Goal: Task Accomplishment & Management: Use online tool/utility

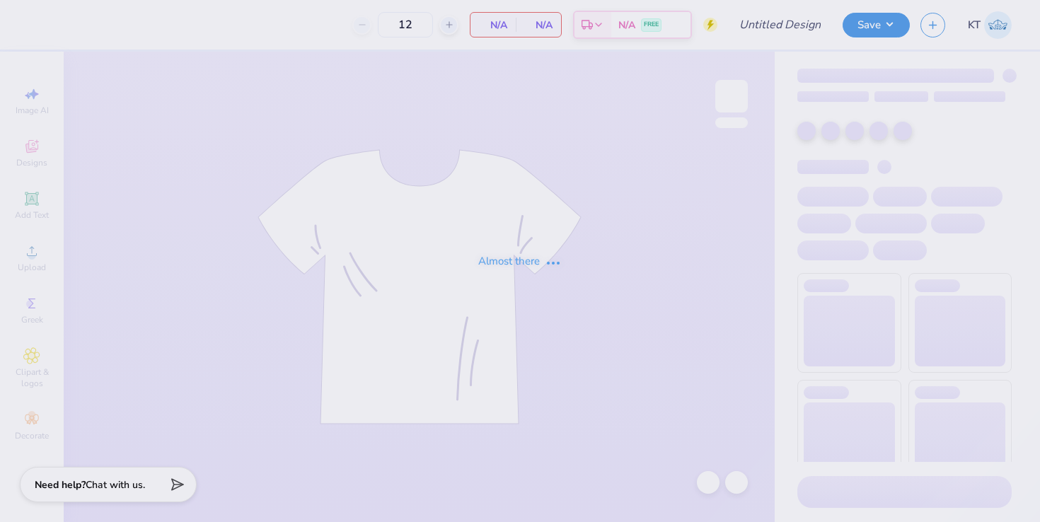
type input "Delt dodgeball idea"
type input "200"
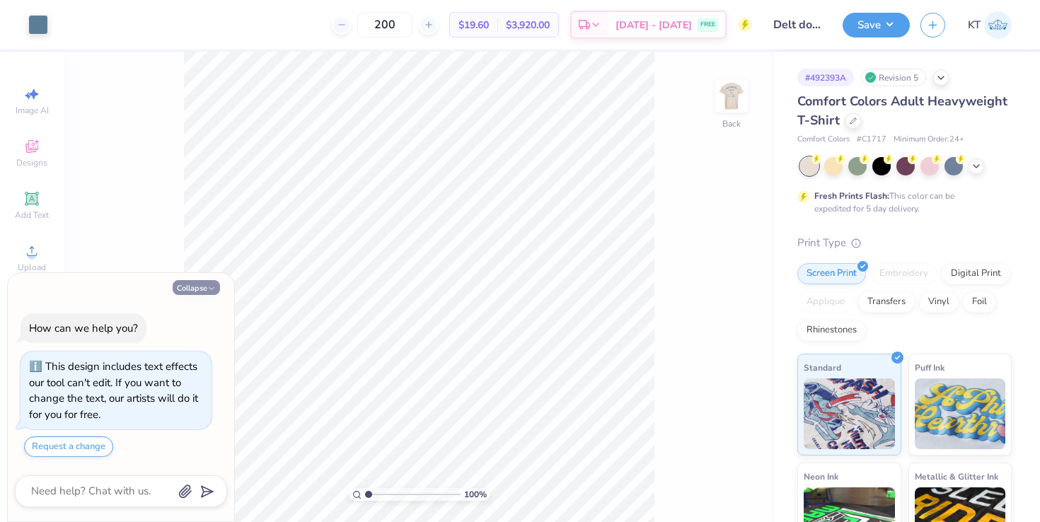
click at [211, 289] on polyline "button" at bounding box center [211, 288] width 4 height 2
type textarea "x"
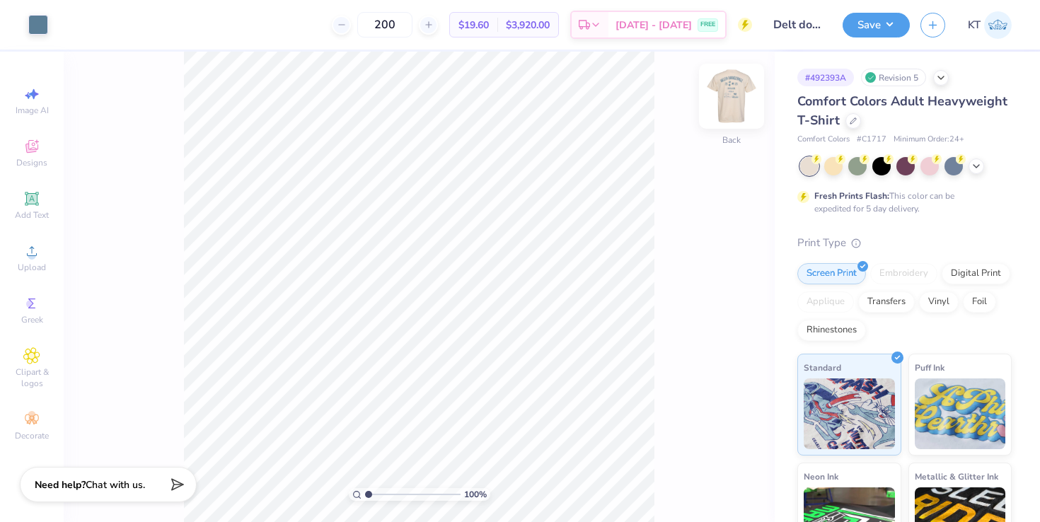
click at [727, 110] on img at bounding box center [731, 96] width 57 height 57
click at [710, 485] on icon at bounding box center [708, 483] width 14 height 14
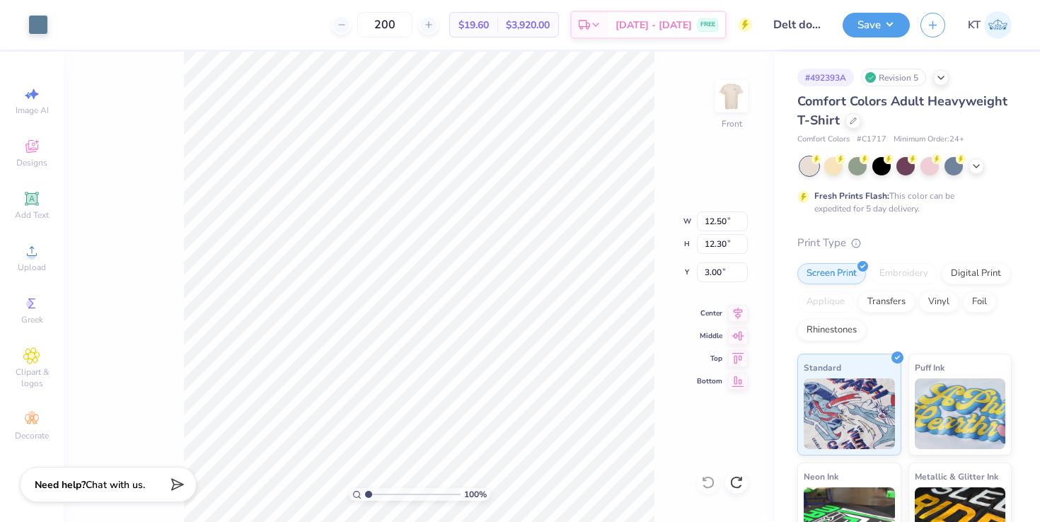
type input "13.27"
type input "13.06"
type input "14.06"
type input "13.84"
type input "3.73"
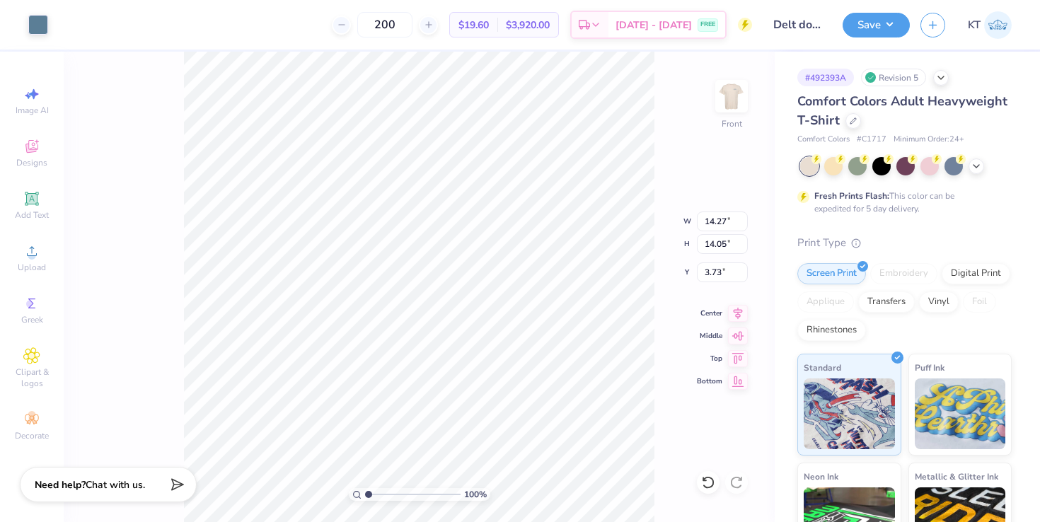
type input "14.27"
type input "14.05"
type input "14.48"
type input "14.25"
type input "3.95"
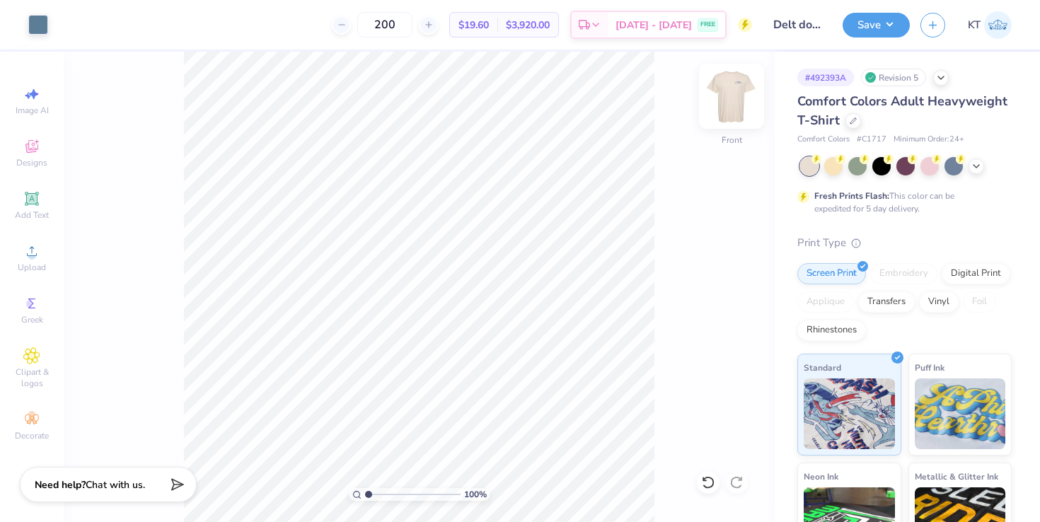
click at [737, 108] on img at bounding box center [731, 96] width 57 height 57
type input "4.81"
type input "1.33"
click at [885, 33] on button "Save" at bounding box center [876, 23] width 67 height 25
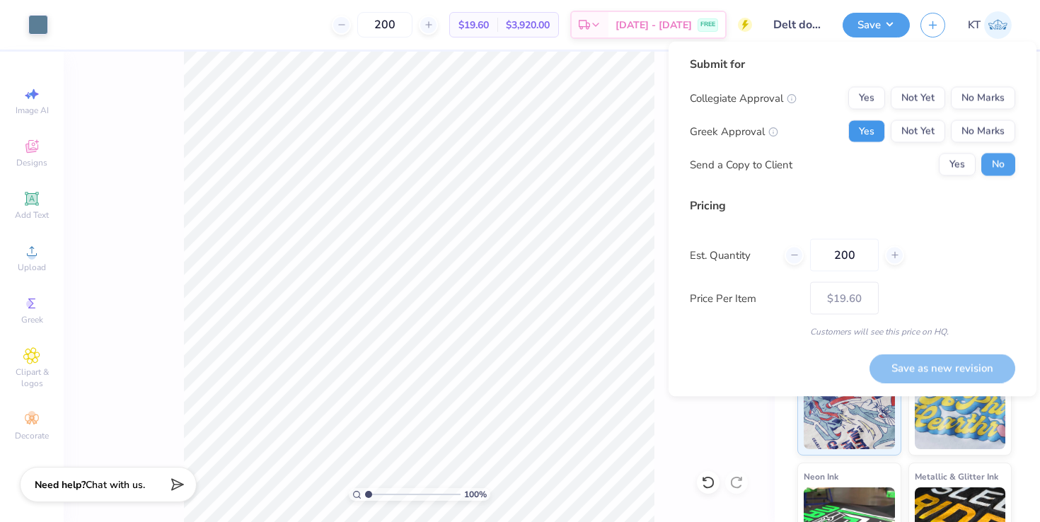
click at [878, 133] on button "Yes" at bounding box center [867, 131] width 37 height 23
click at [955, 108] on button "No Marks" at bounding box center [983, 98] width 64 height 23
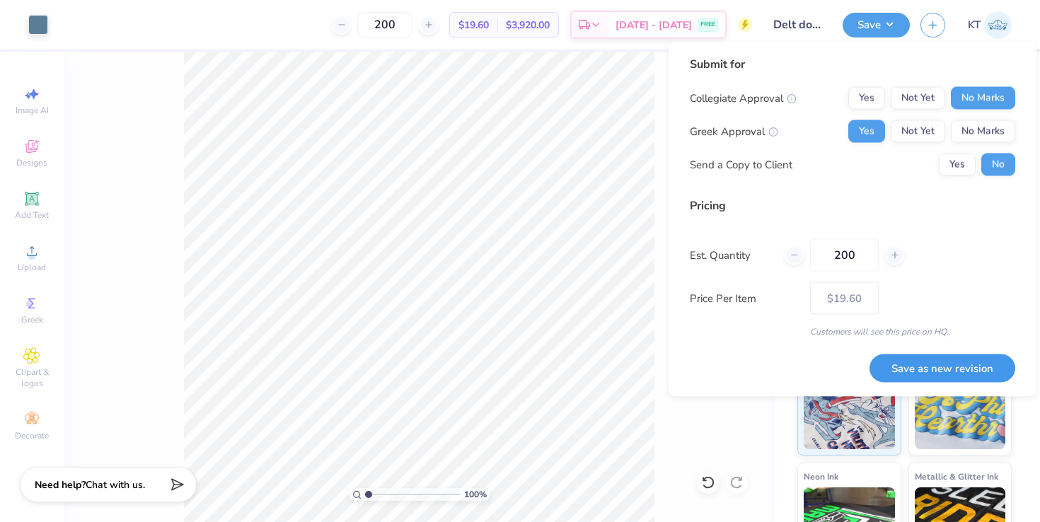
click at [919, 369] on button "Save as new revision" at bounding box center [943, 368] width 146 height 29
type input "$19.60"
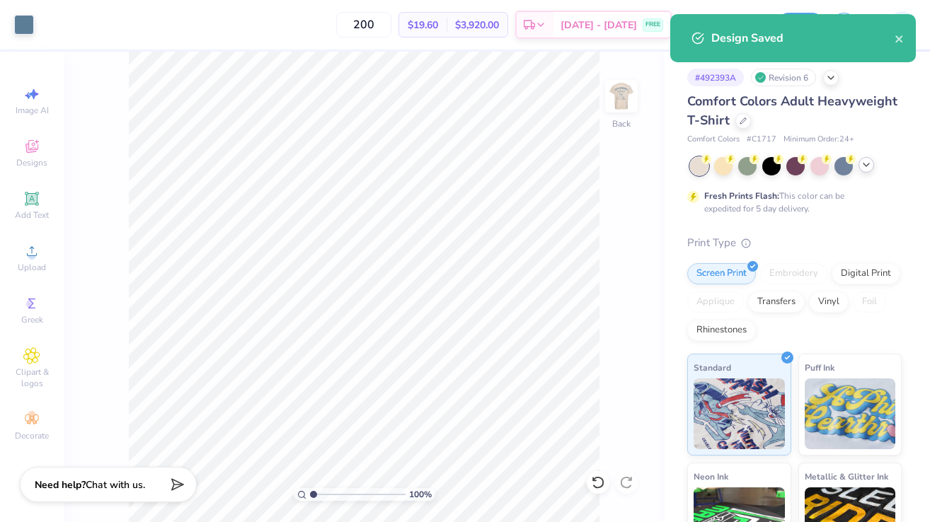
click at [867, 162] on icon at bounding box center [866, 164] width 11 height 11
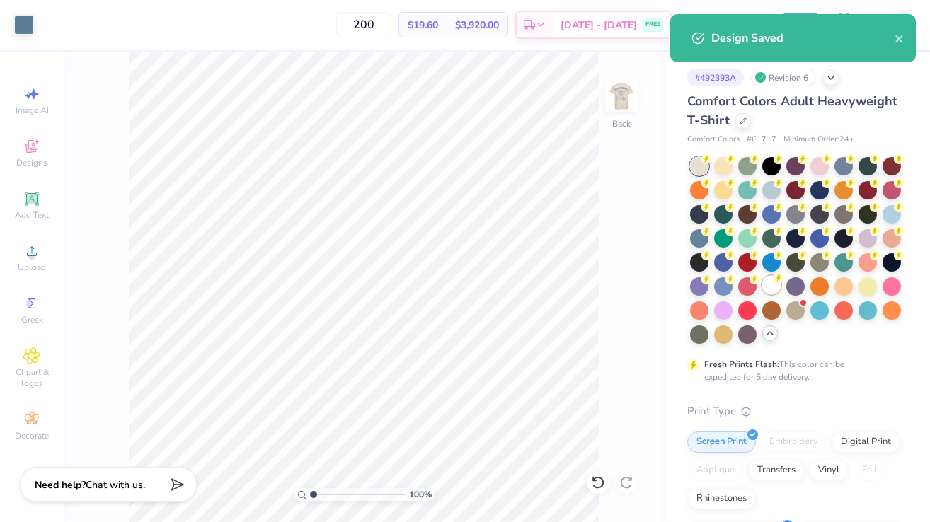
click at [776, 285] on div at bounding box center [771, 285] width 18 height 18
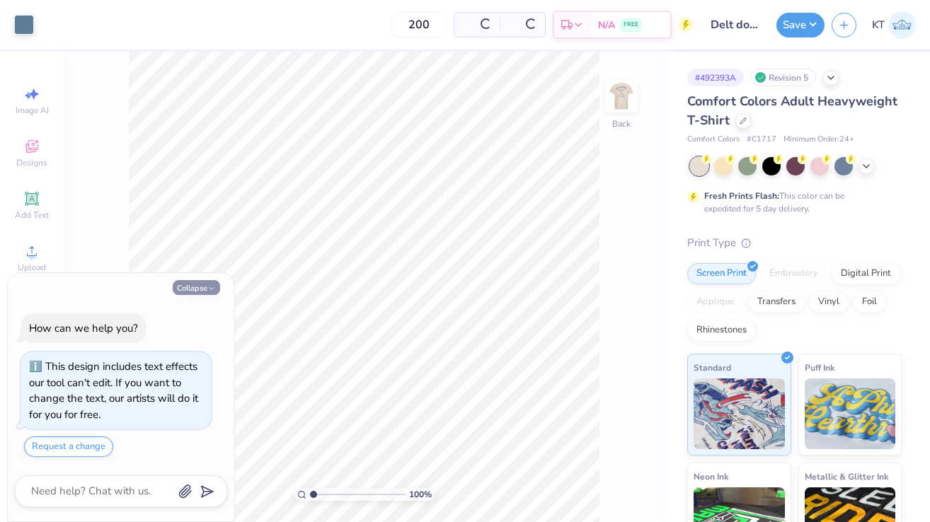
click at [207, 285] on icon "button" at bounding box center [211, 289] width 8 height 8
type textarea "x"
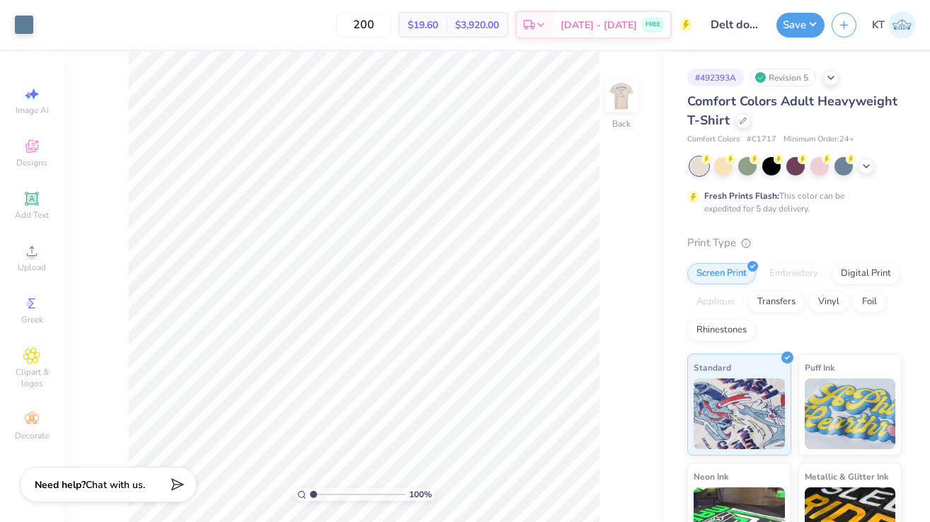
click at [645, 100] on div "100 % Back" at bounding box center [364, 287] width 601 height 471
click at [626, 100] on img at bounding box center [621, 96] width 57 height 57
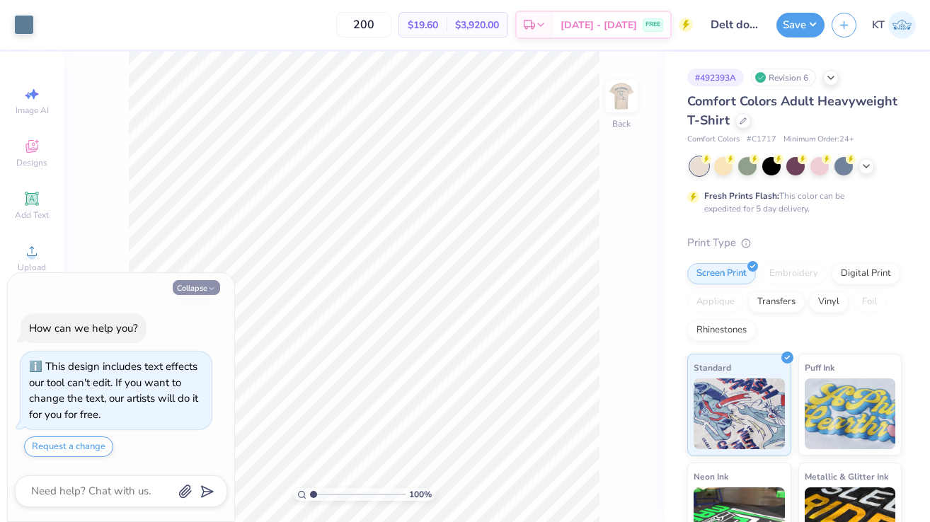
click at [188, 285] on button "Collapse" at bounding box center [196, 287] width 47 height 15
type textarea "x"
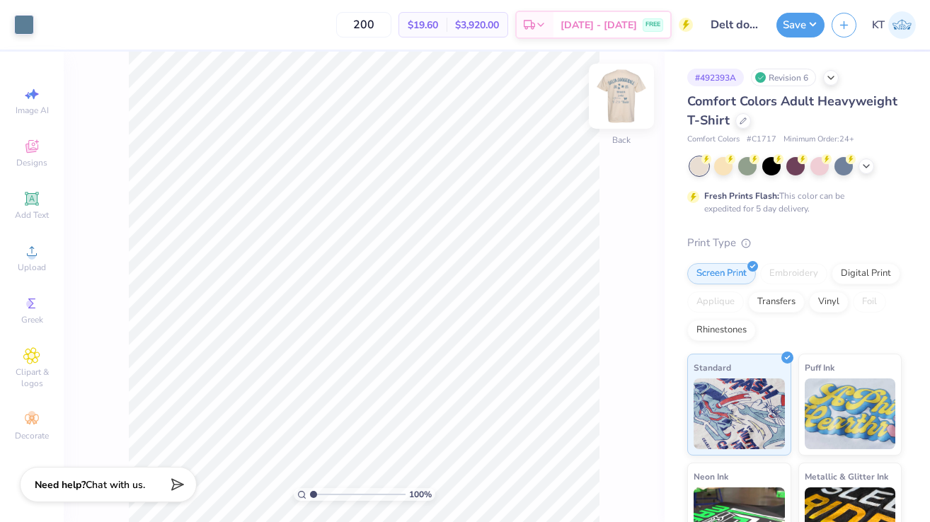
click at [630, 111] on img at bounding box center [621, 96] width 57 height 57
click at [601, 484] on icon at bounding box center [598, 483] width 14 height 14
click at [602, 484] on div "100 % Front" at bounding box center [364, 287] width 601 height 471
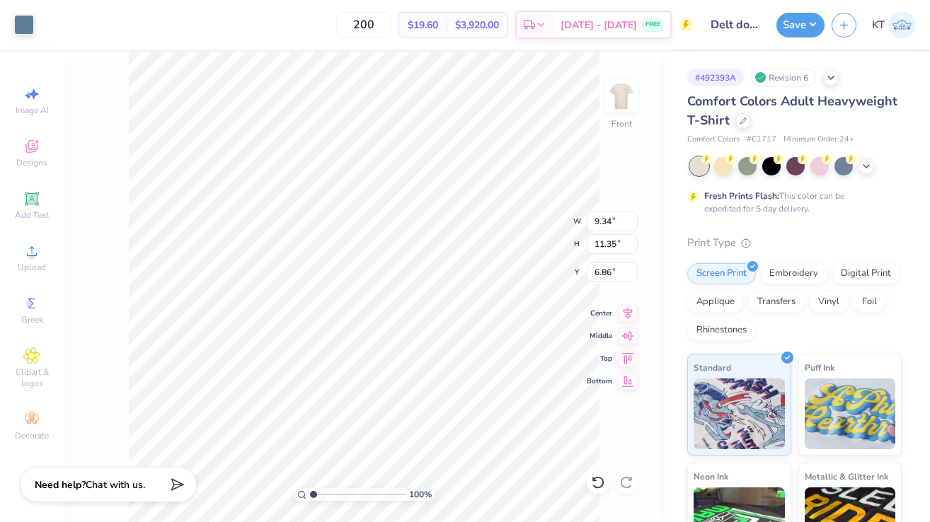
type input "9.34"
type input "11.35"
type input "6.86"
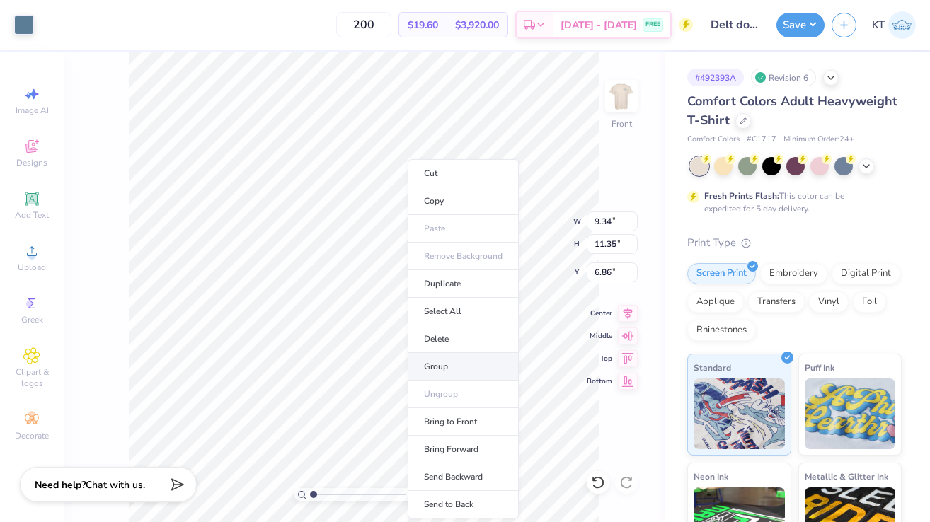
click at [436, 367] on li "Group" at bounding box center [463, 367] width 111 height 28
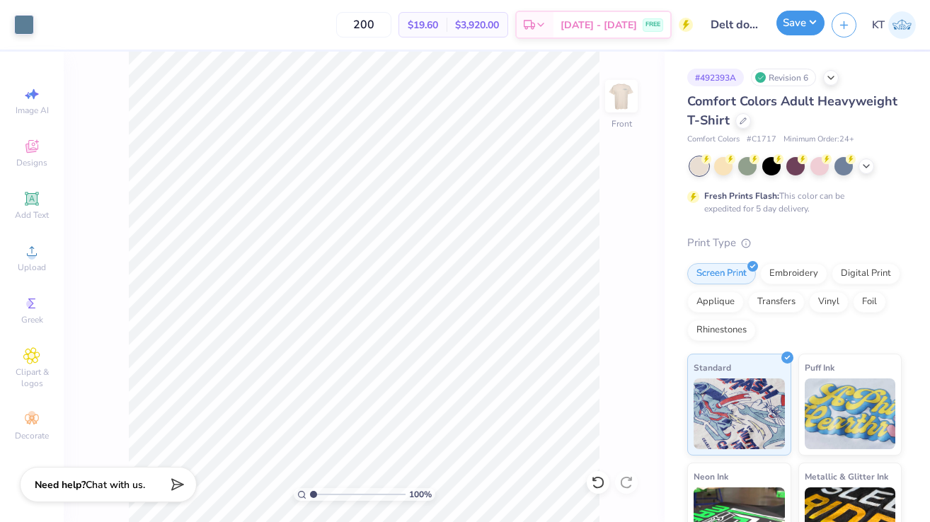
click at [795, 19] on button "Save" at bounding box center [800, 23] width 48 height 25
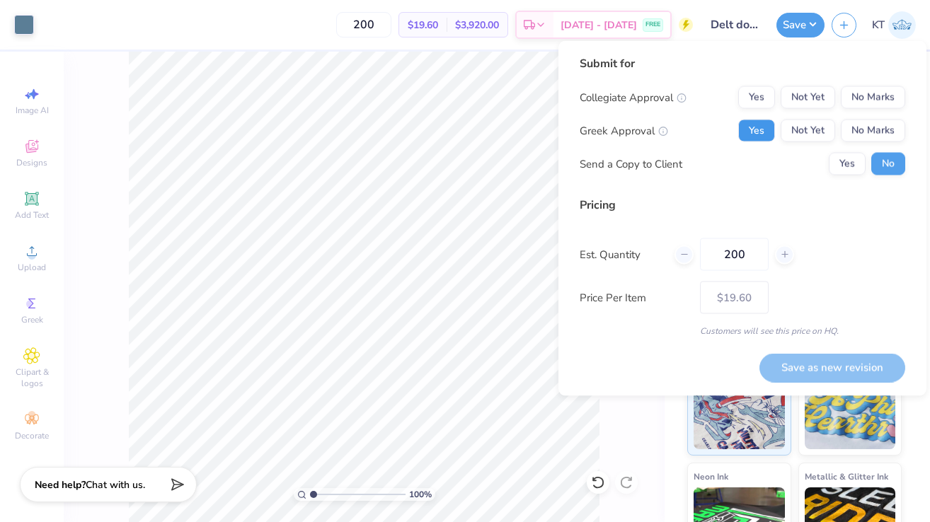
click at [757, 120] on button "Yes" at bounding box center [756, 131] width 37 height 23
click at [858, 103] on button "No Marks" at bounding box center [873, 97] width 64 height 23
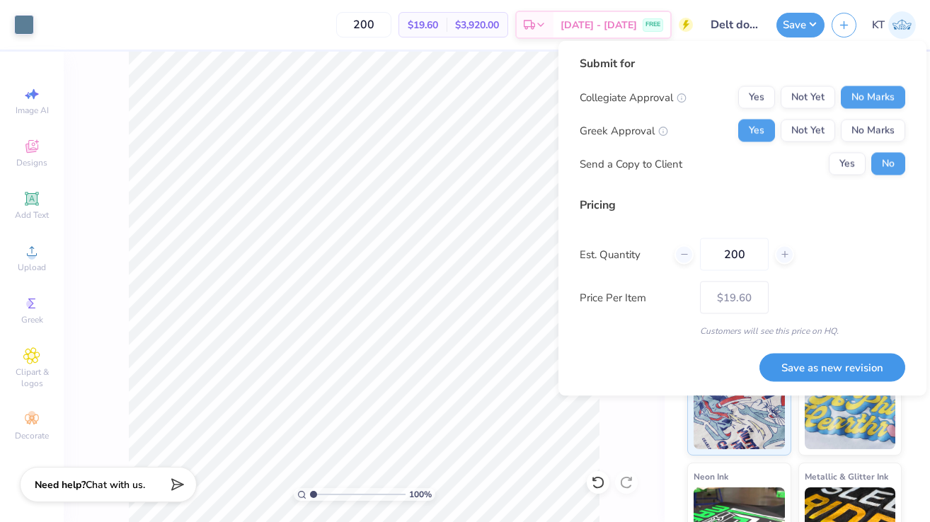
click at [792, 357] on button "Save as new revision" at bounding box center [832, 367] width 146 height 29
type input "$19.60"
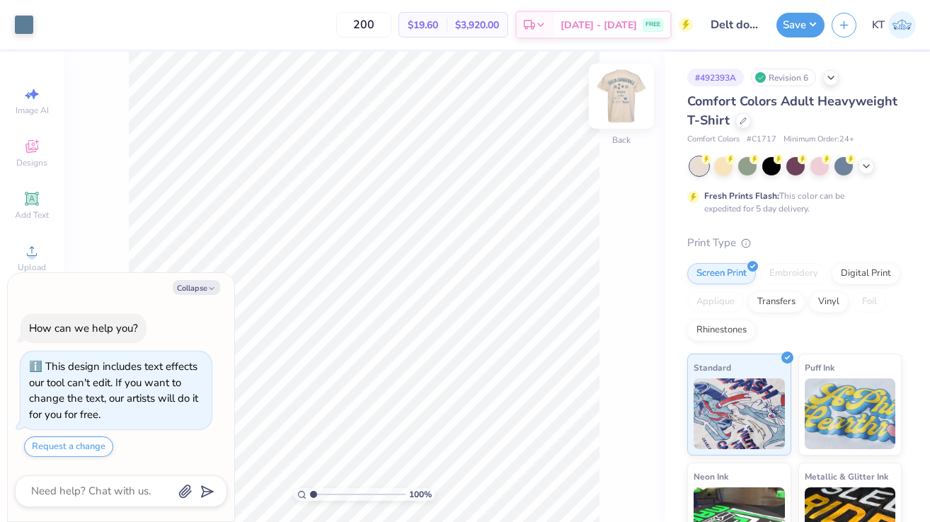
click at [628, 97] on img at bounding box center [621, 96] width 57 height 57
click at [209, 285] on icon "button" at bounding box center [211, 289] width 8 height 8
type textarea "x"
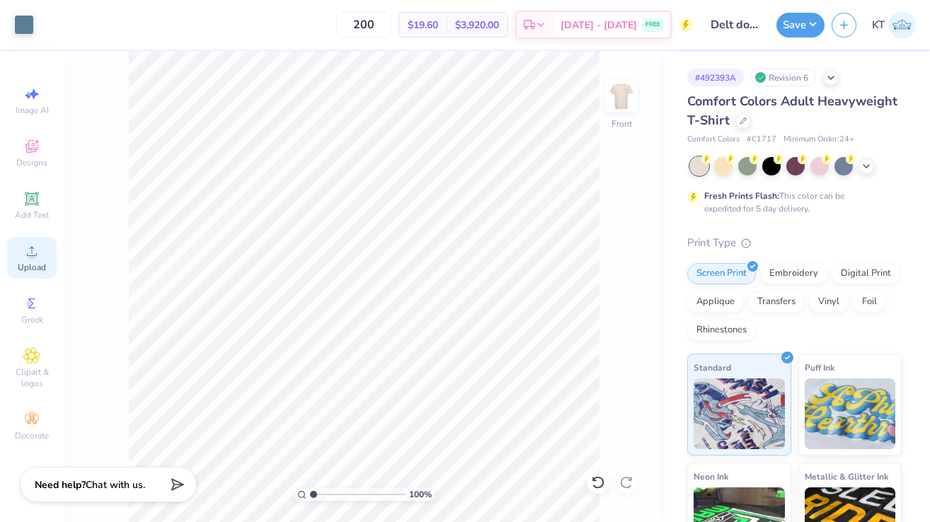
click at [29, 260] on div "Upload" at bounding box center [32, 258] width 50 height 42
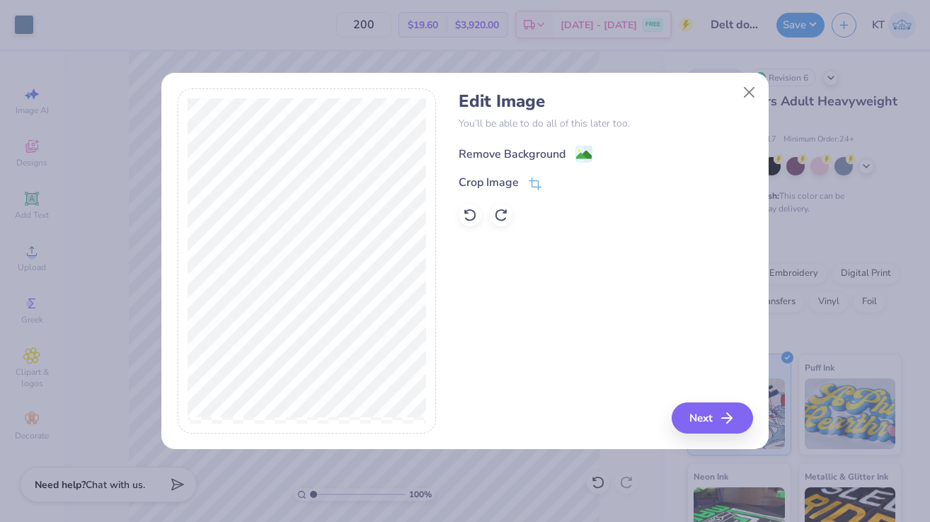
click at [582, 158] on image at bounding box center [584, 155] width 16 height 16
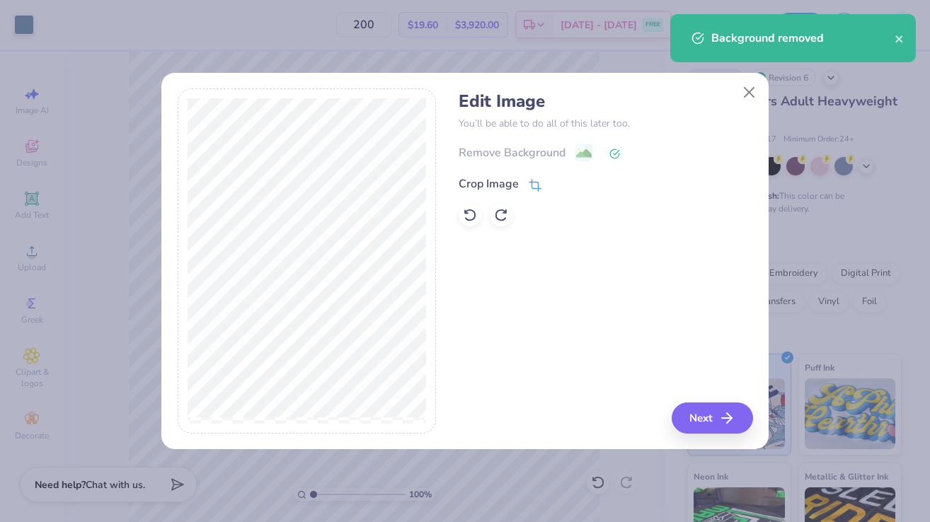
click at [483, 187] on div "Crop Image" at bounding box center [489, 184] width 60 height 17
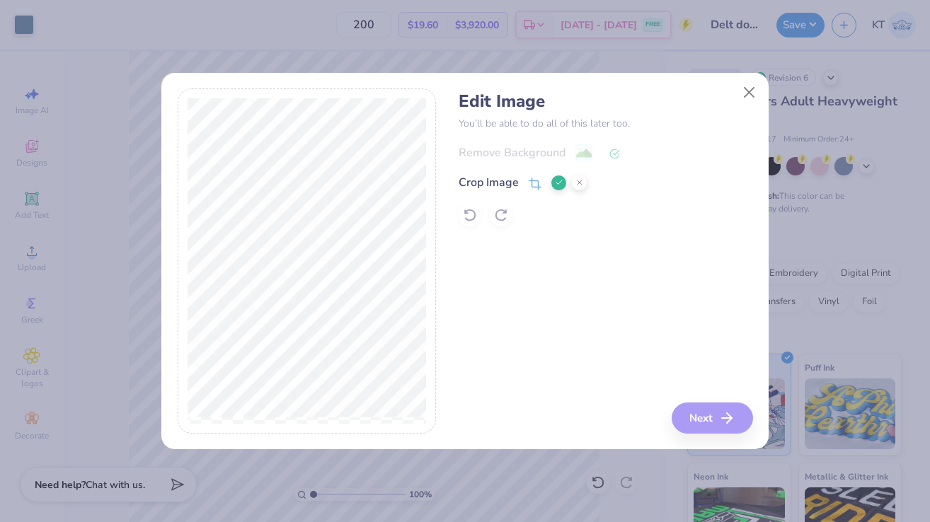
click at [587, 224] on div "Remove Background Crop Image" at bounding box center [606, 185] width 294 height 83
click at [561, 182] on icon at bounding box center [559, 182] width 8 height 8
click at [689, 423] on button "Next" at bounding box center [714, 418] width 81 height 31
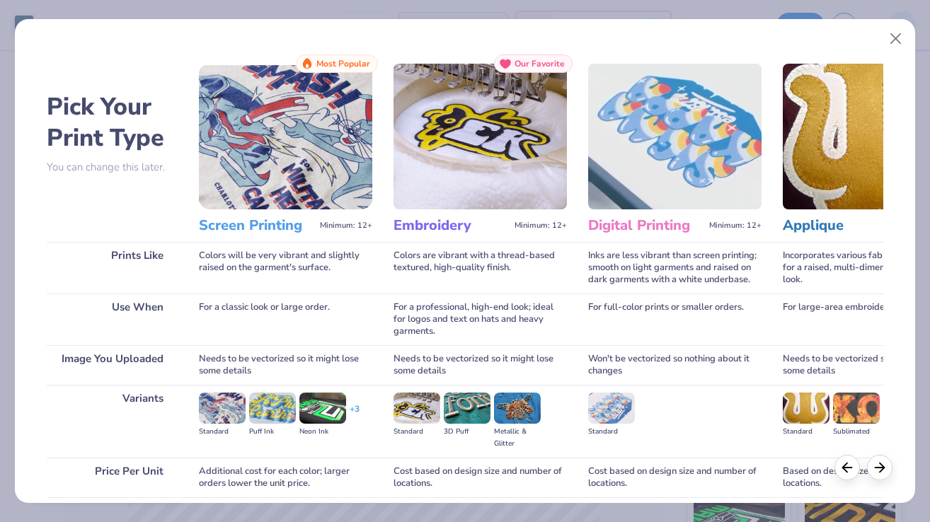
scroll to position [113, 0]
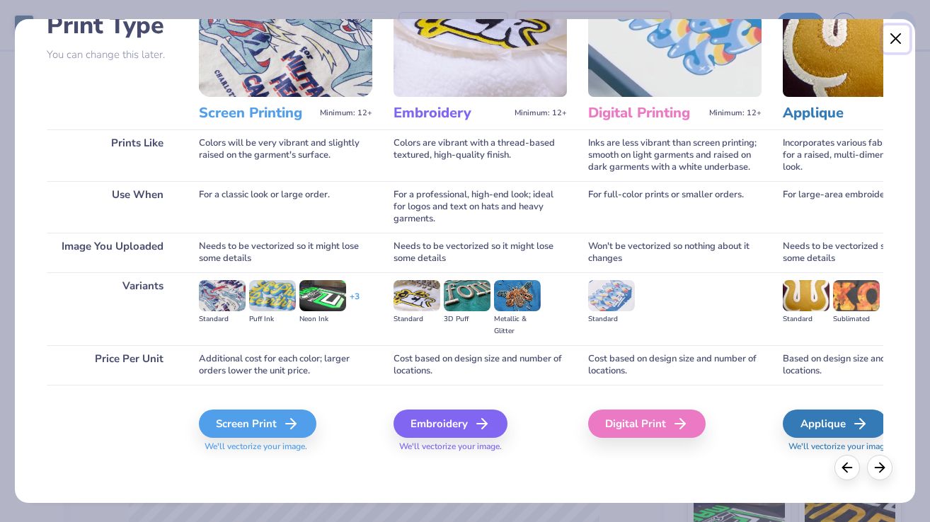
click at [898, 39] on button "Close" at bounding box center [896, 38] width 27 height 27
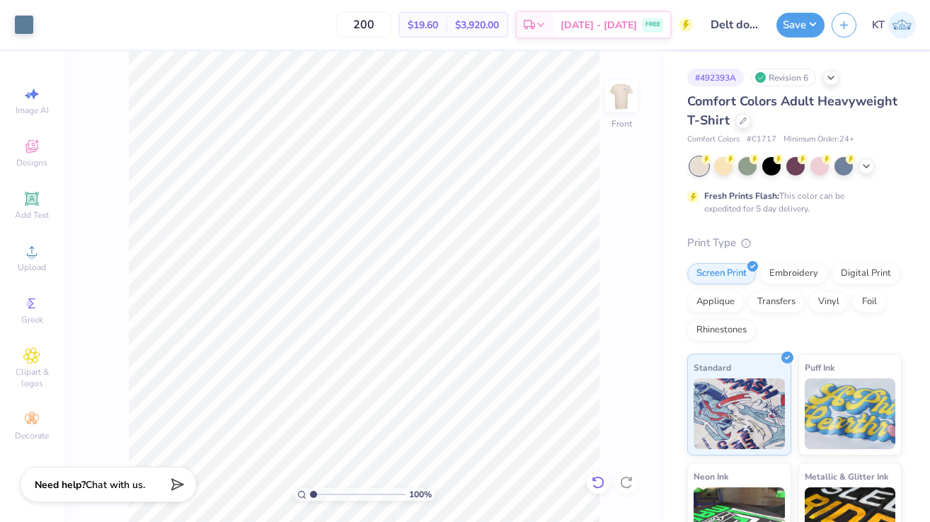
click at [600, 481] on icon at bounding box center [598, 483] width 14 height 14
type input "20.46"
click at [36, 241] on div "Upload" at bounding box center [32, 258] width 50 height 42
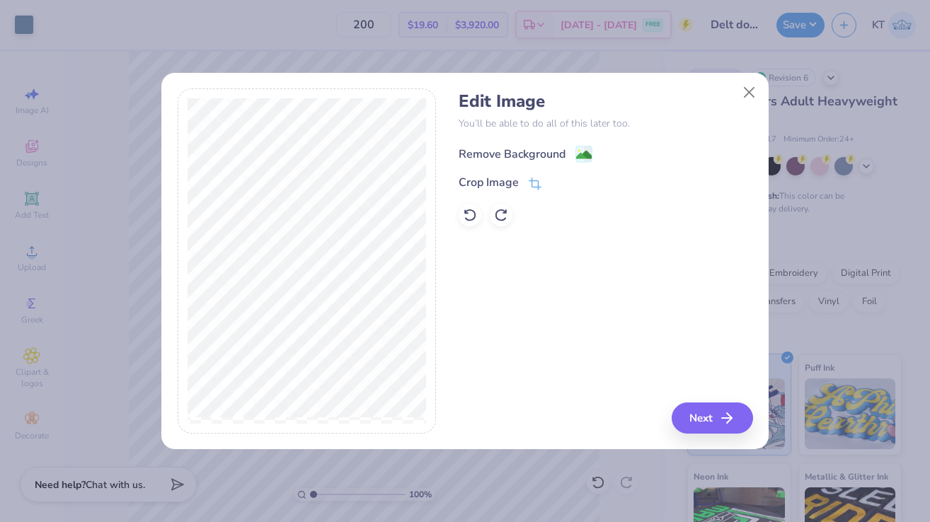
click at [488, 153] on div "Remove Background" at bounding box center [512, 154] width 107 height 17
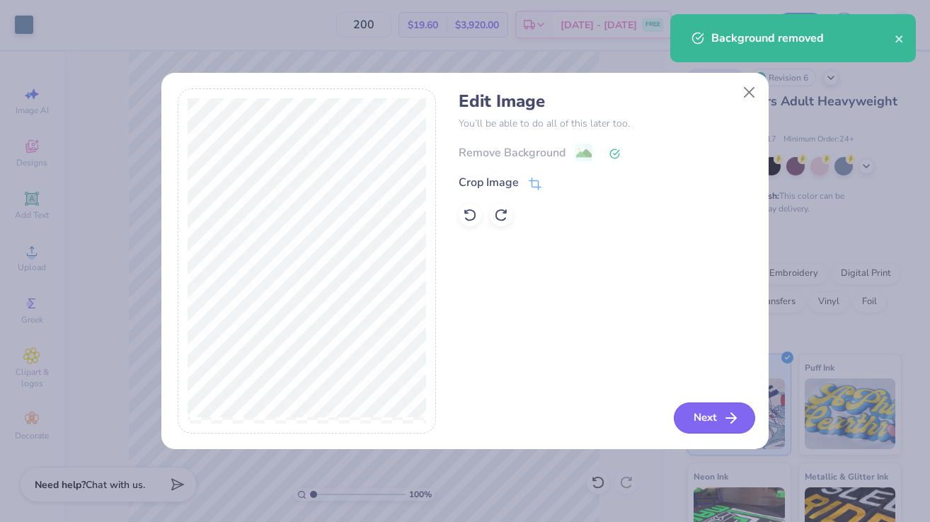
click at [715, 424] on button "Next" at bounding box center [714, 418] width 81 height 31
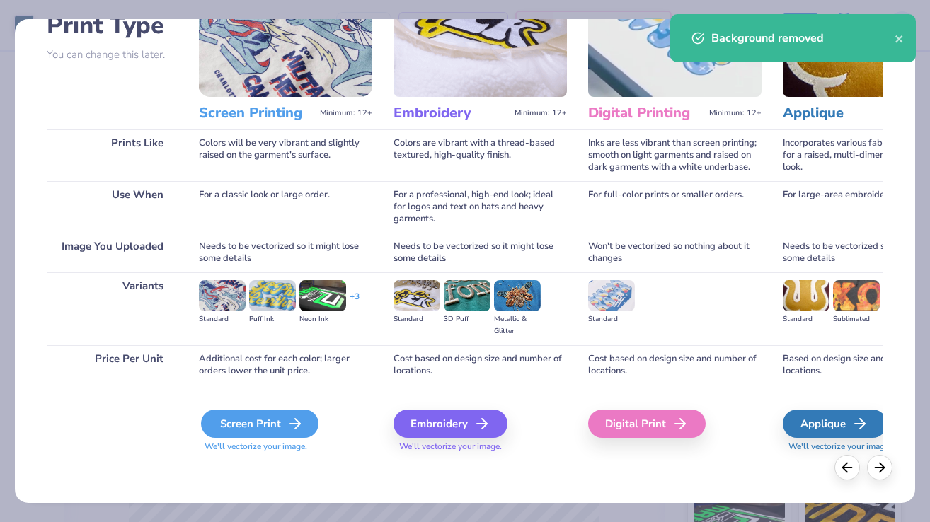
click at [255, 430] on div "Screen Print" at bounding box center [259, 424] width 117 height 28
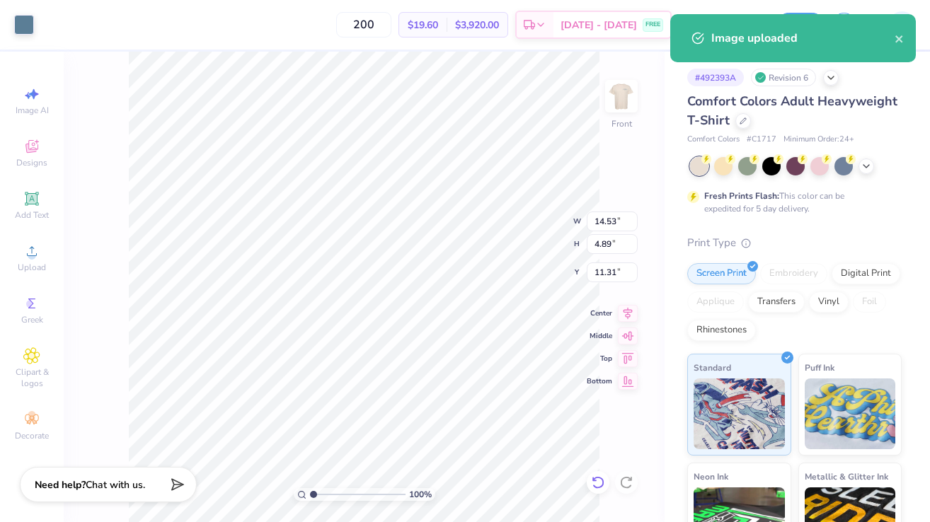
click at [600, 476] on icon at bounding box center [598, 483] width 14 height 14
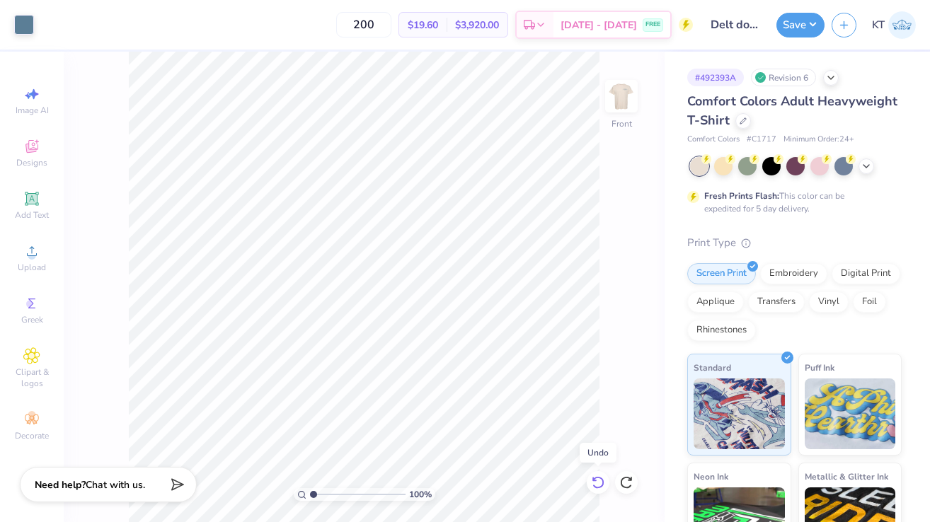
click at [600, 476] on icon at bounding box center [598, 483] width 14 height 14
click at [594, 477] on icon at bounding box center [598, 483] width 14 height 14
type input "20.76"
click at [35, 248] on icon at bounding box center [31, 251] width 17 height 17
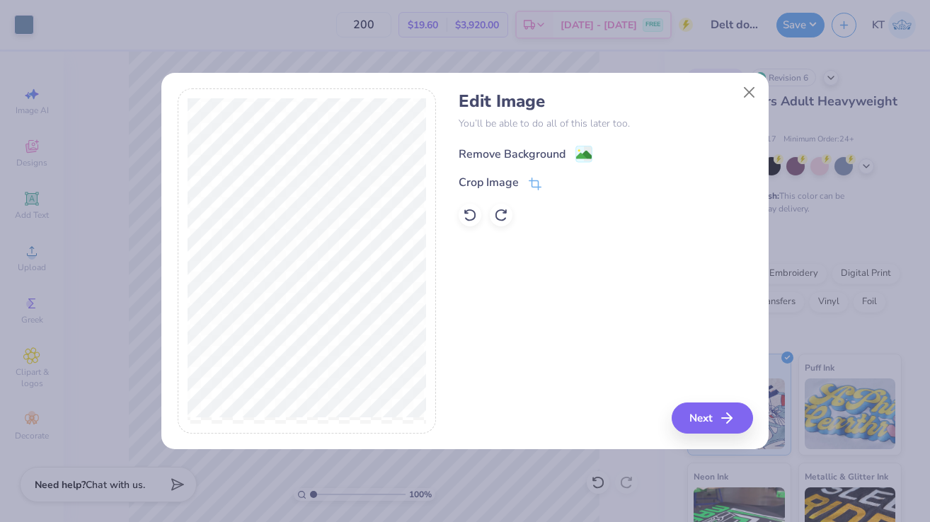
click at [531, 150] on div "Remove Background" at bounding box center [512, 154] width 107 height 17
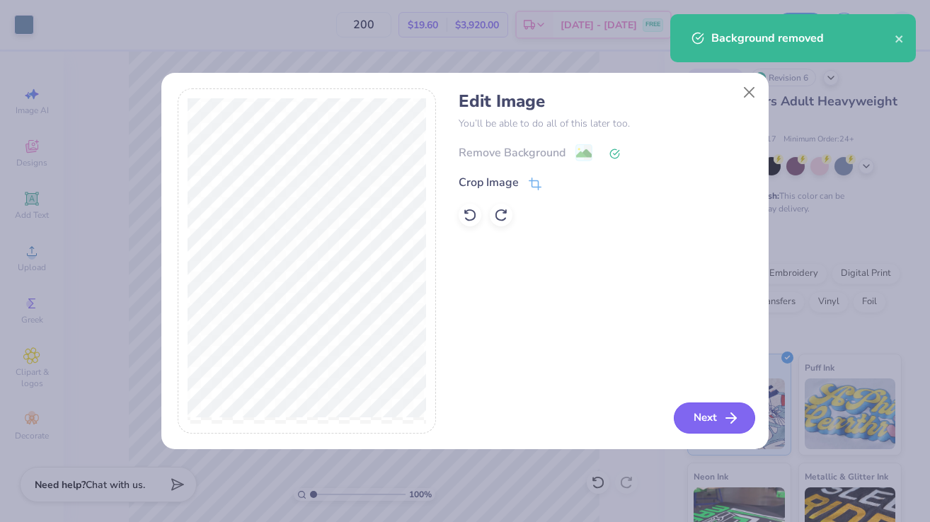
click at [691, 418] on button "Next" at bounding box center [714, 418] width 81 height 31
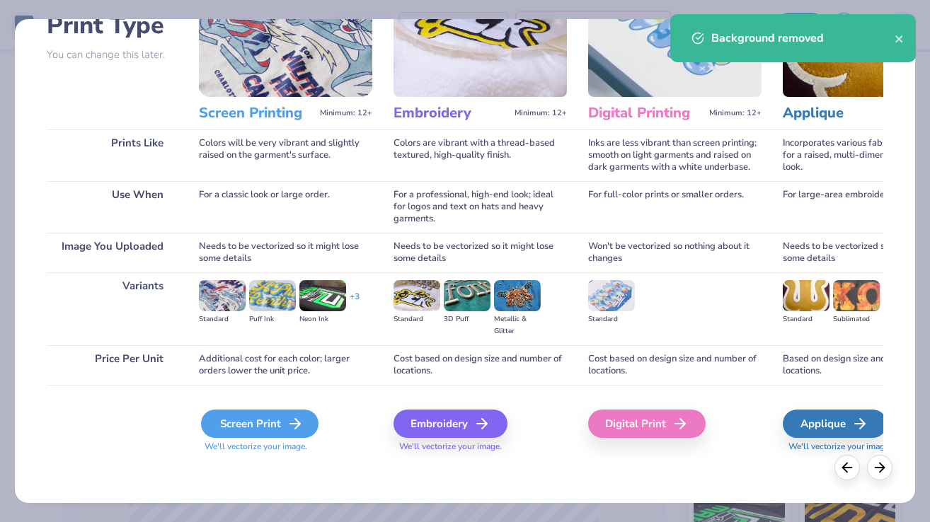
click at [287, 417] on icon at bounding box center [295, 423] width 17 height 17
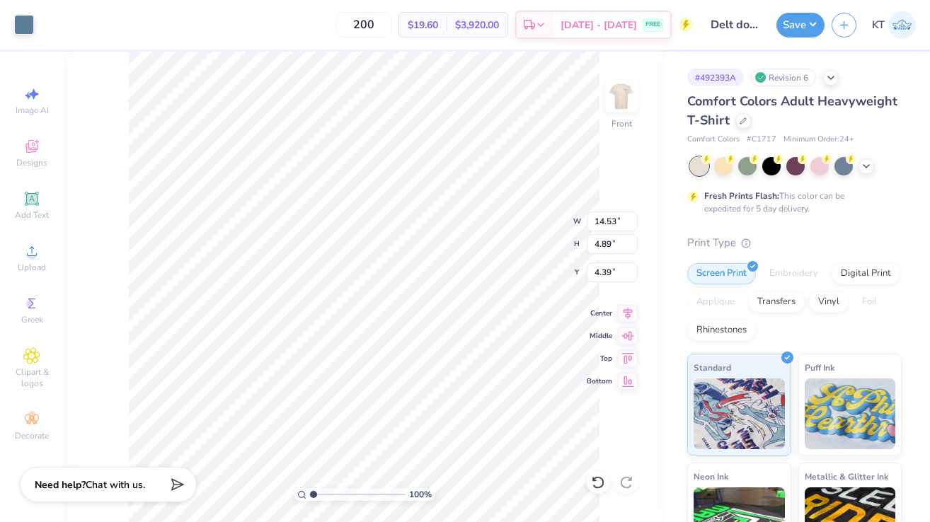
type input "4.39"
type input "8.33"
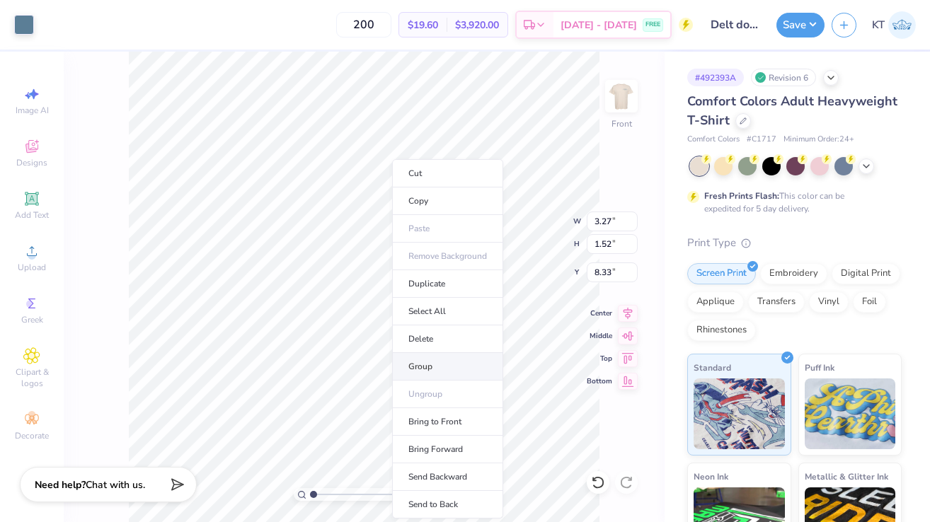
click at [428, 374] on li "Group" at bounding box center [447, 367] width 111 height 28
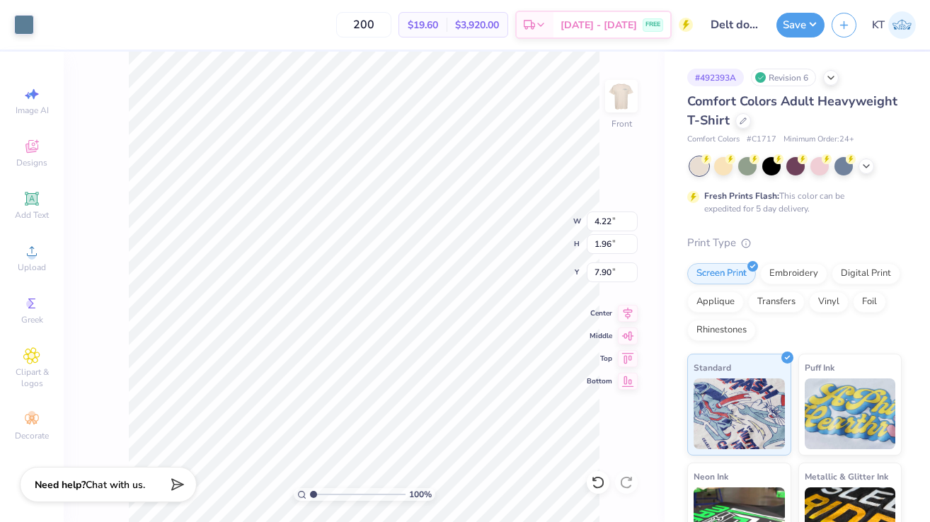
type input "4.22"
type input "1.96"
type input "7.86"
type input "2.21"
type input "2.24"
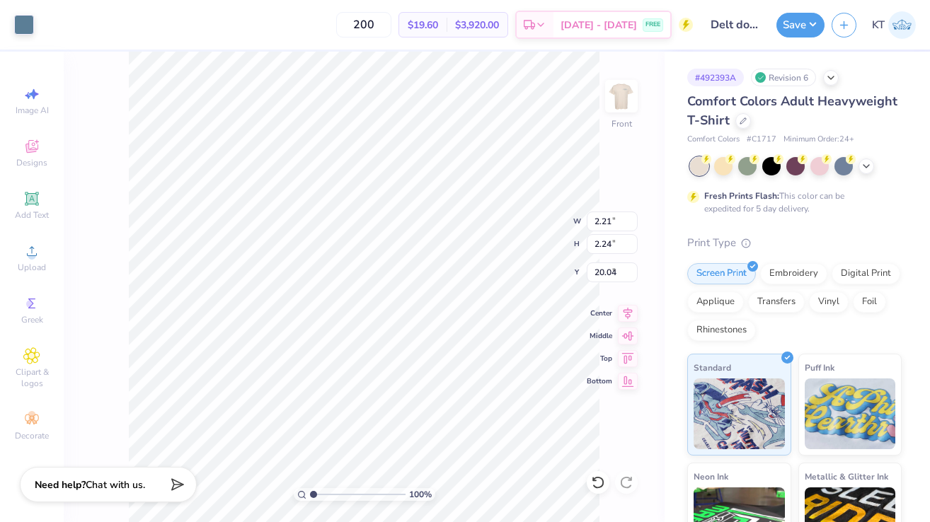
type input "7.86"
type input "2.00"
type input "2.03"
type input "7.79"
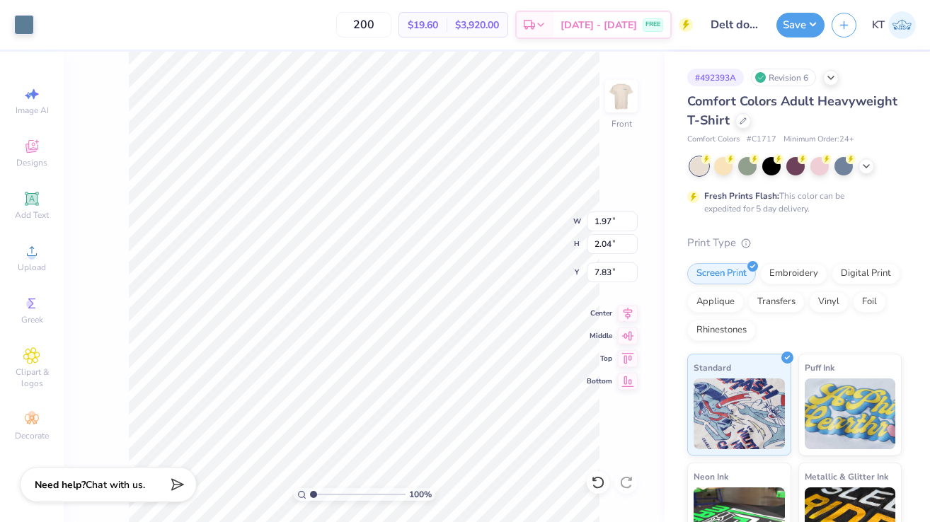
type input "1.97"
type input "2.04"
type input "7.79"
type input "7.86"
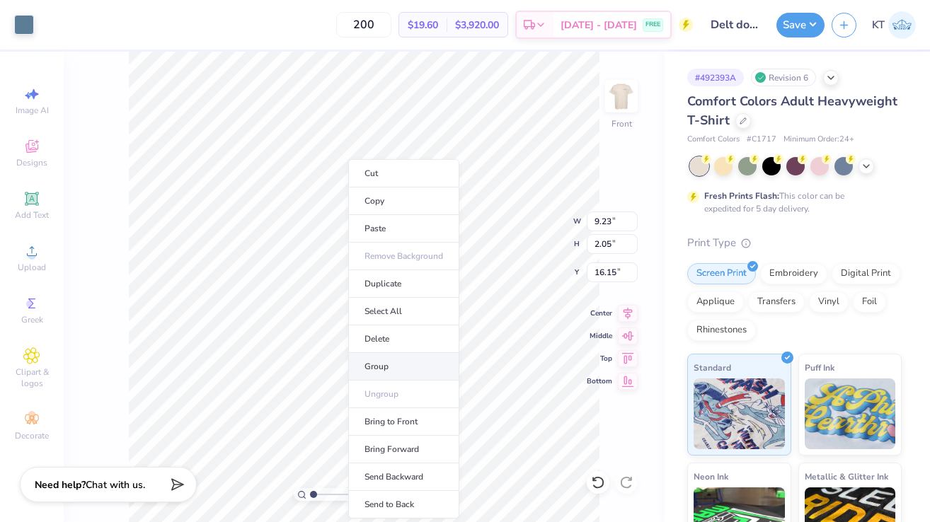
click at [379, 369] on li "Group" at bounding box center [403, 367] width 111 height 28
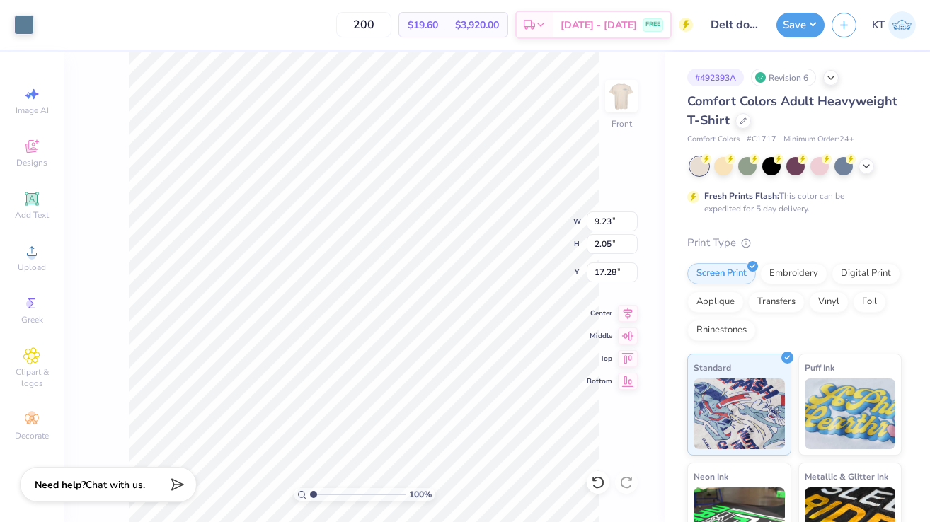
type input "17.28"
type input "0.36"
type input "0.26"
type input "15.13"
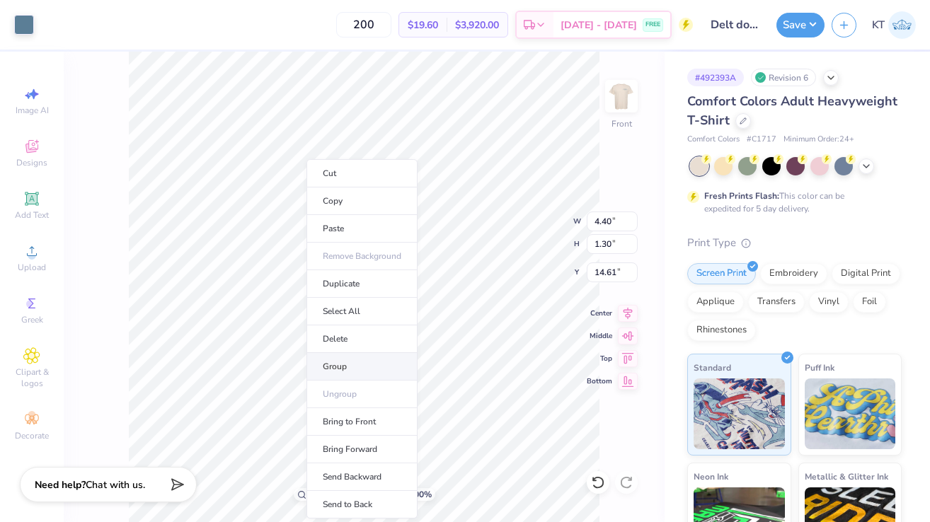
click at [335, 358] on li "Group" at bounding box center [361, 367] width 111 height 28
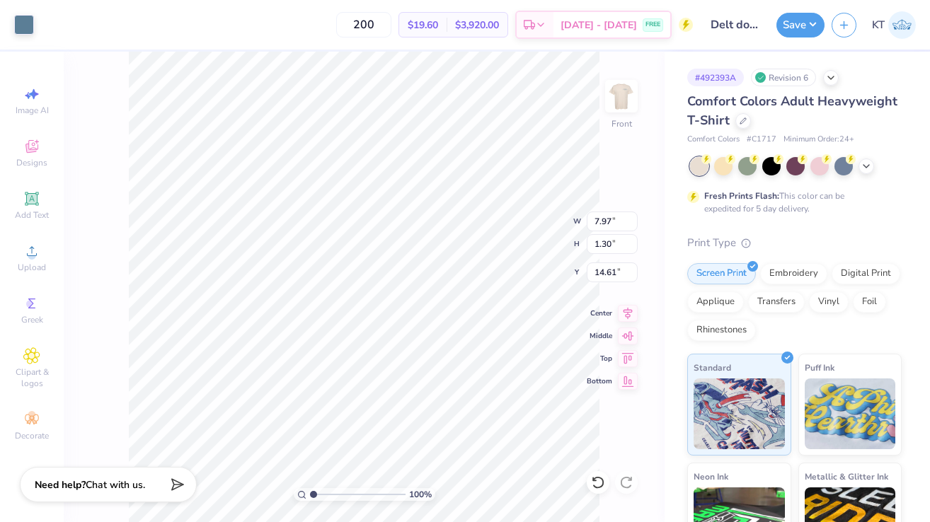
type input "7.97"
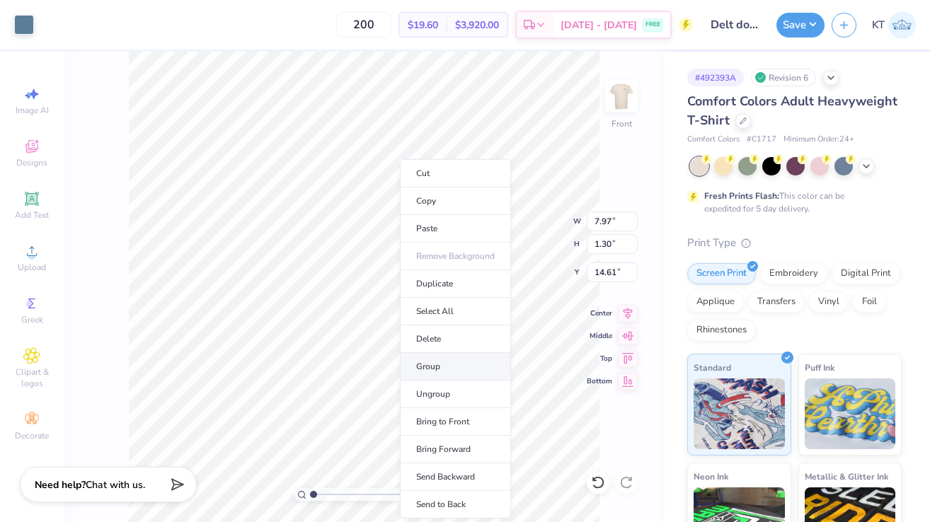
click at [415, 364] on li "Group" at bounding box center [455, 367] width 111 height 28
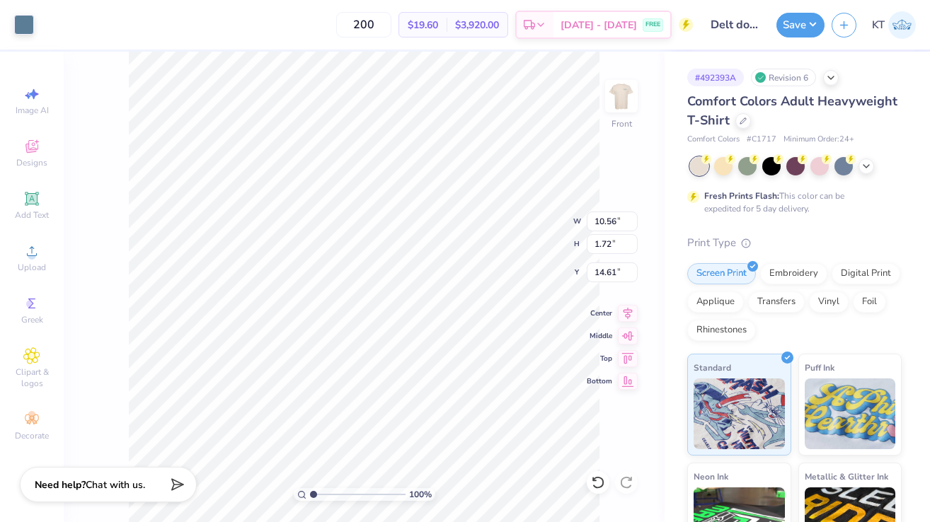
type input "10.56"
type input "1.72"
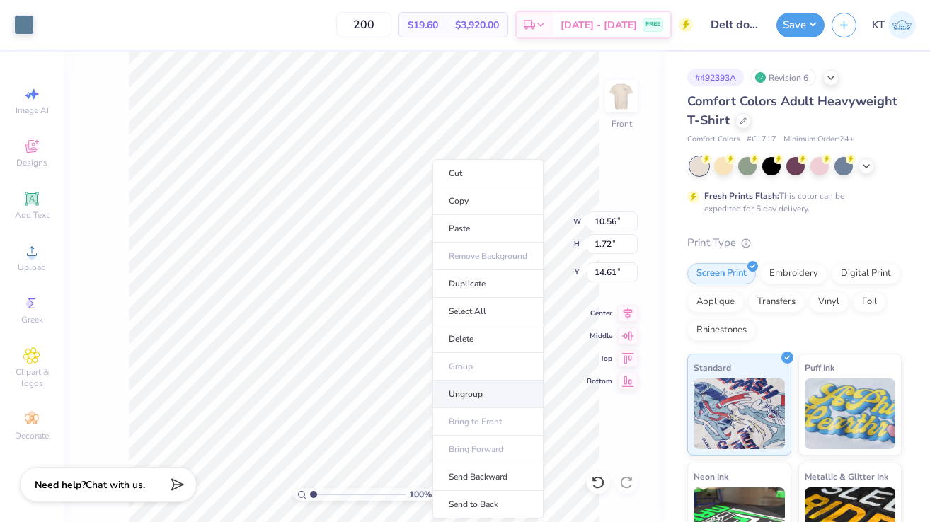
click at [451, 393] on li "Ungroup" at bounding box center [487, 395] width 111 height 28
click at [449, 367] on li "Group" at bounding box center [483, 367] width 111 height 28
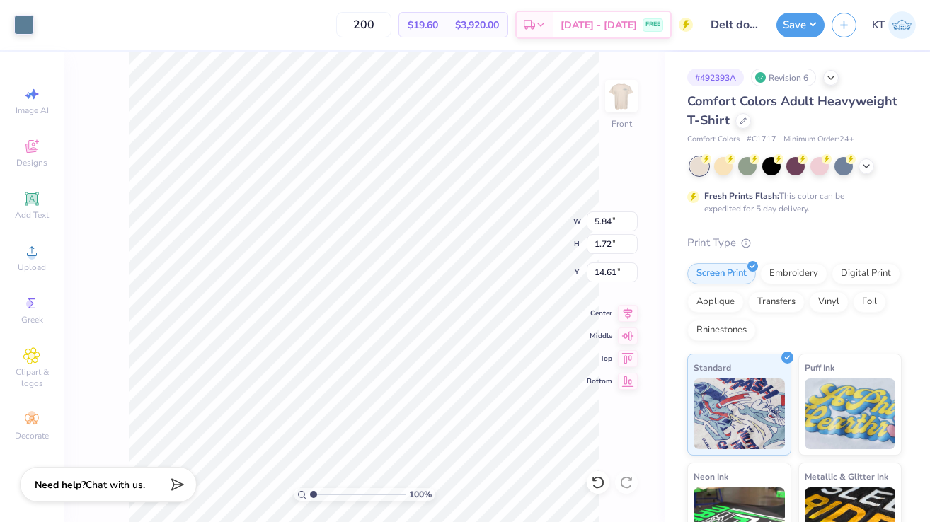
type input "5.84"
type input "1.72"
type input "14.61"
type input "2.21"
type input "1.50"
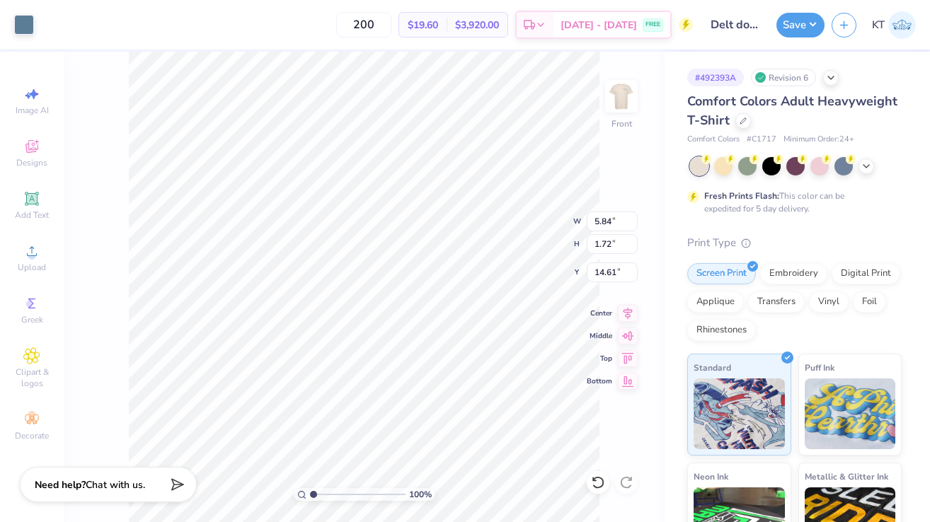
type input "14.72"
type input "2.82"
type input "1.91"
type input "14.51"
type input "6.47"
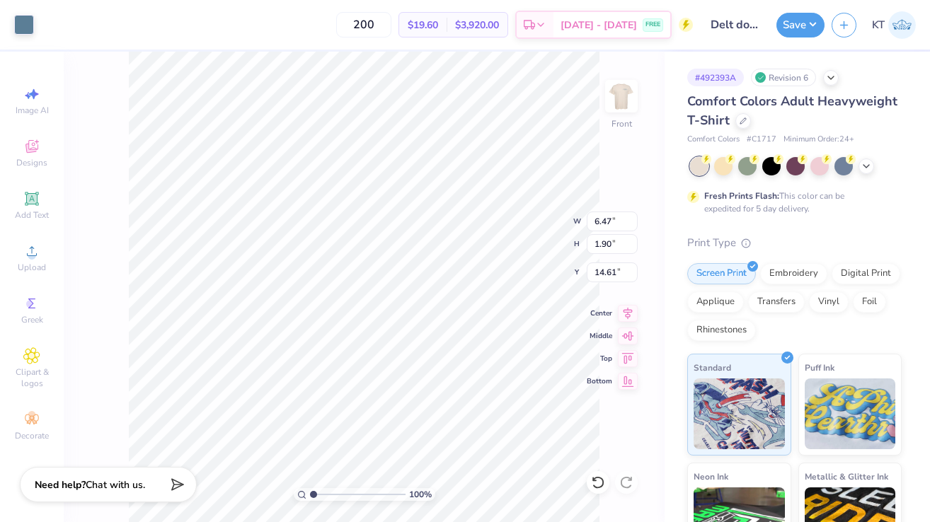
type input "1.90"
type input "14.60"
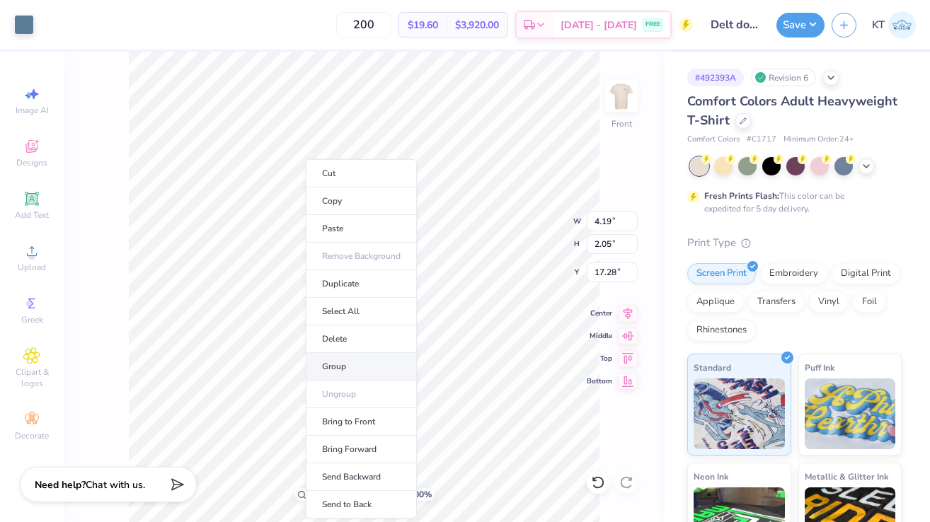
click at [338, 369] on li "Group" at bounding box center [361, 367] width 111 height 28
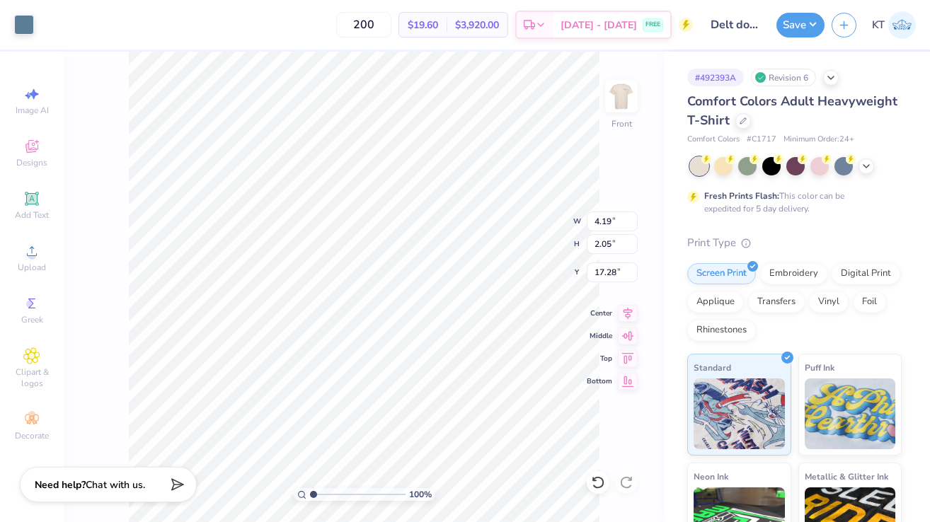
type input "4.40"
type input "1.40"
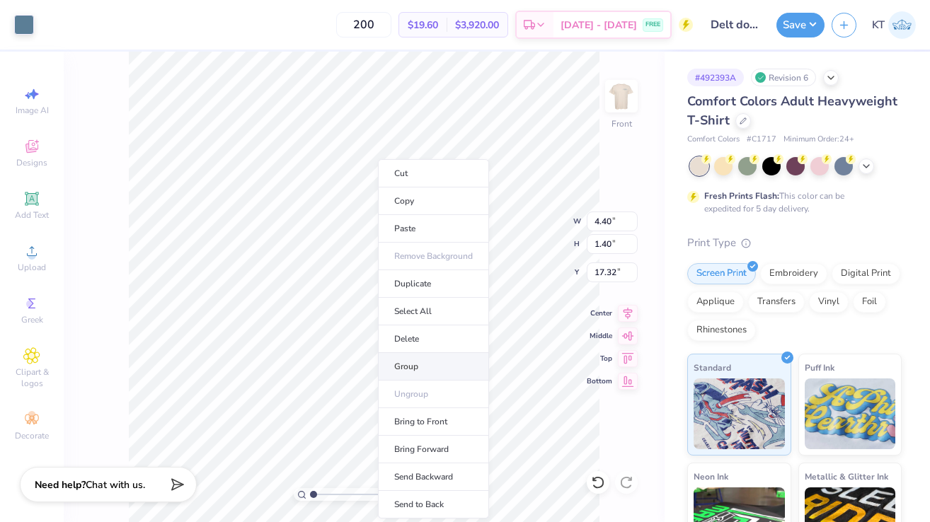
click at [396, 364] on li "Group" at bounding box center [433, 367] width 111 height 28
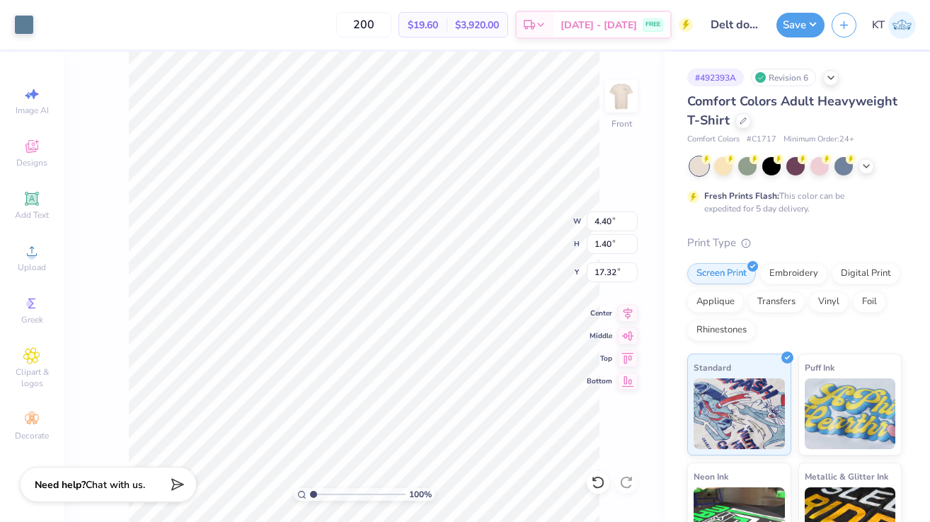
type input "17.28"
type input "3.12"
type input "2.12"
type input "14.61"
type input "6.87"
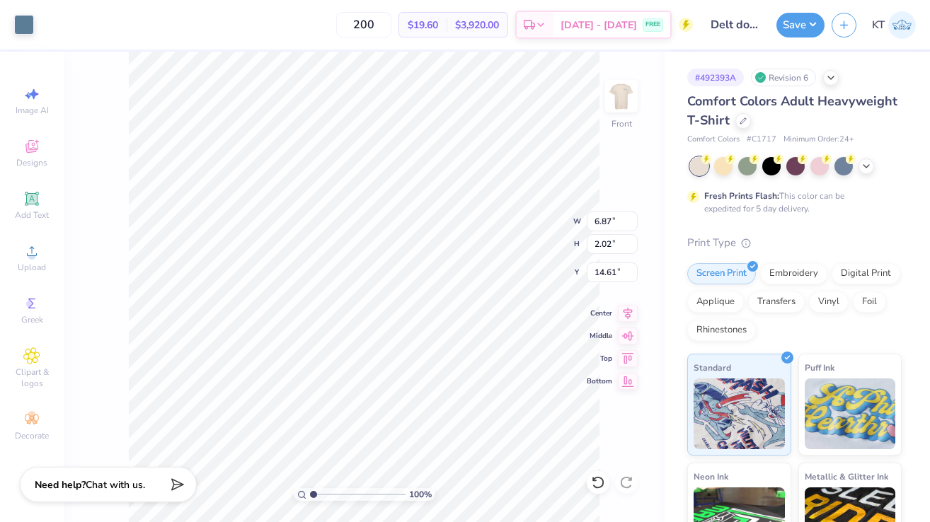
type input "2.02"
type input "3.86"
type input "1.89"
type input "17.28"
type input "4.40"
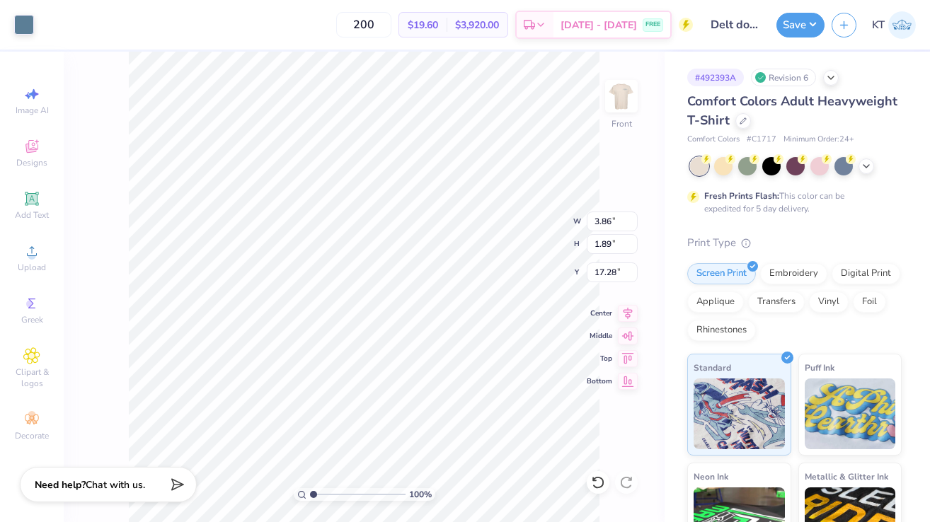
type input "1.40"
type input "3.98"
type input "1.27"
type input "17.42"
type input "3.86"
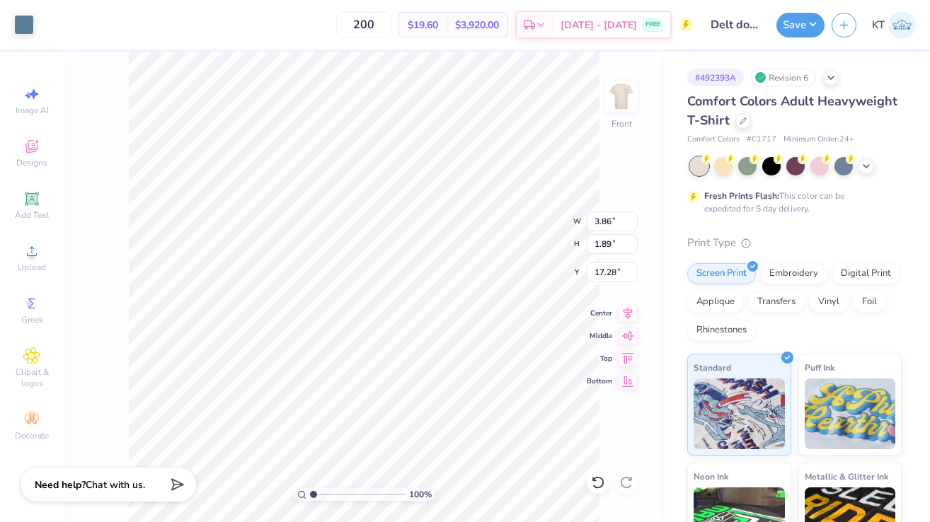
type input "1.89"
type input "16.97"
click at [806, 28] on button "Save" at bounding box center [800, 23] width 48 height 25
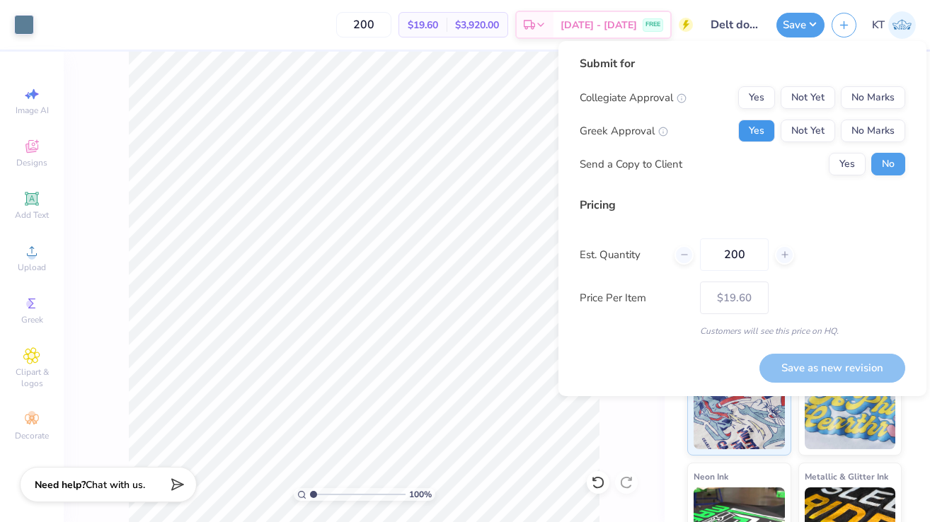
click at [757, 123] on button "Yes" at bounding box center [756, 131] width 37 height 23
click at [886, 95] on button "No Marks" at bounding box center [873, 97] width 64 height 23
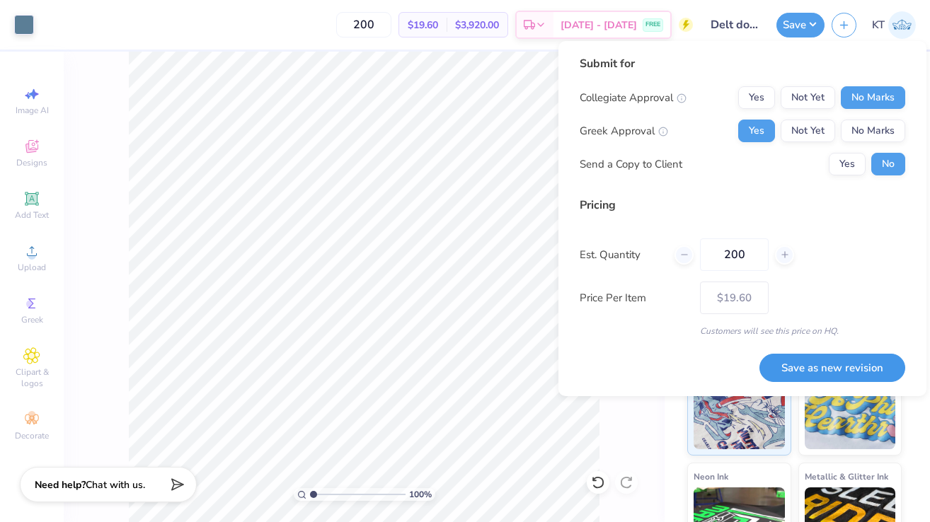
click at [826, 355] on button "Save as new revision" at bounding box center [832, 368] width 146 height 29
type input "$19.60"
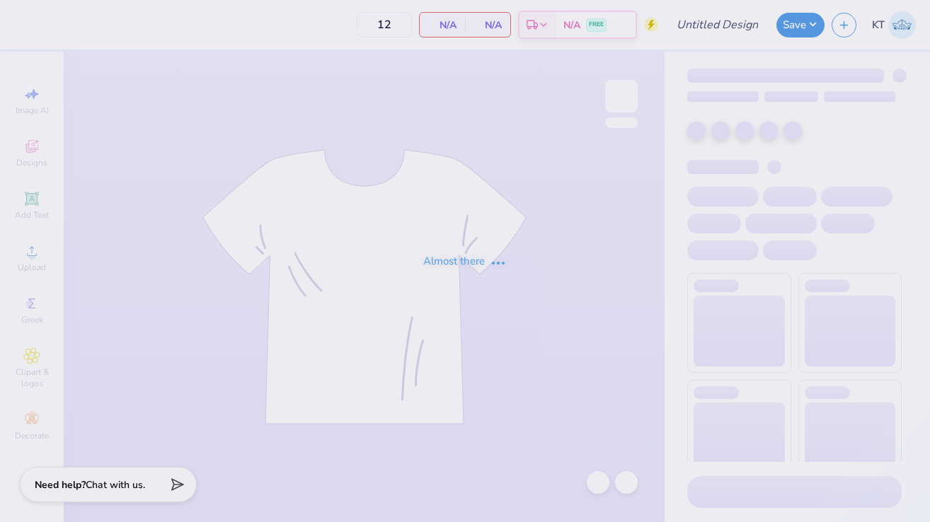
type input "Delt dodgeball idea"
type input "200"
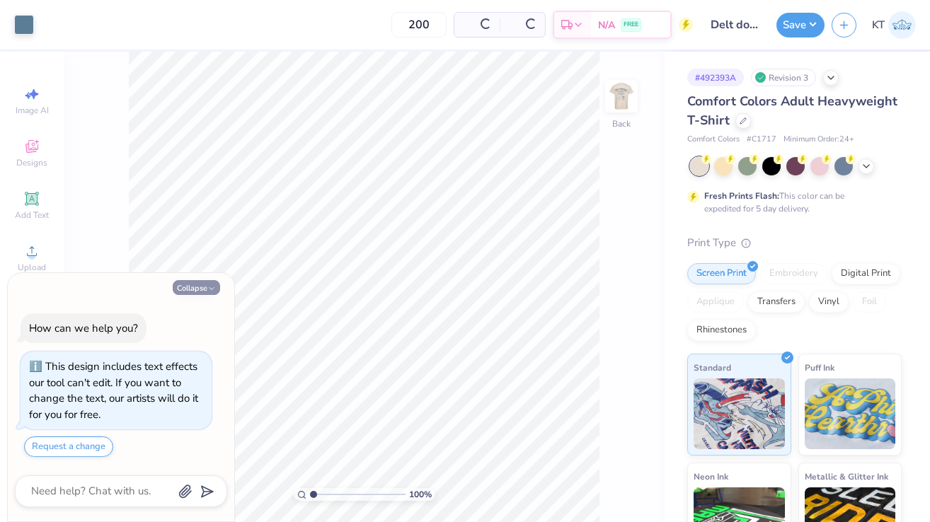
click at [188, 288] on button "Collapse" at bounding box center [196, 287] width 47 height 15
type textarea "x"
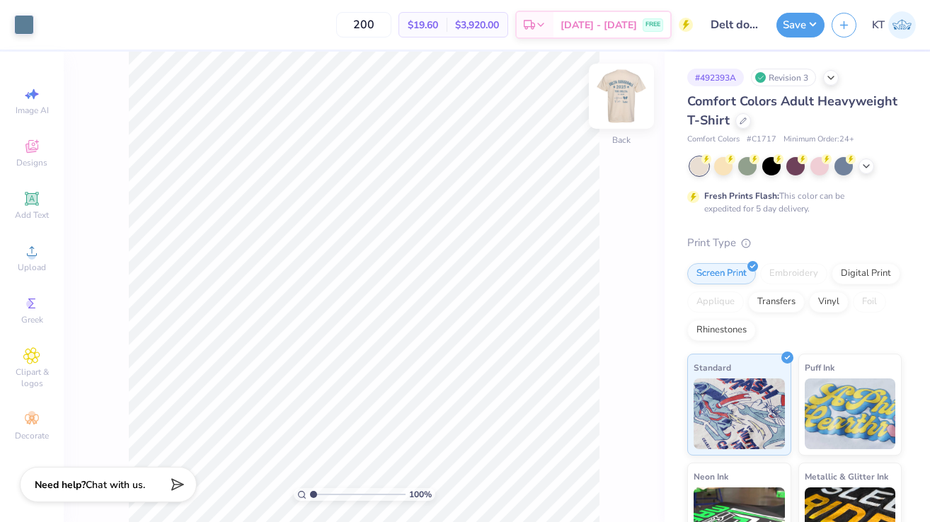
click at [614, 116] on img at bounding box center [621, 96] width 57 height 57
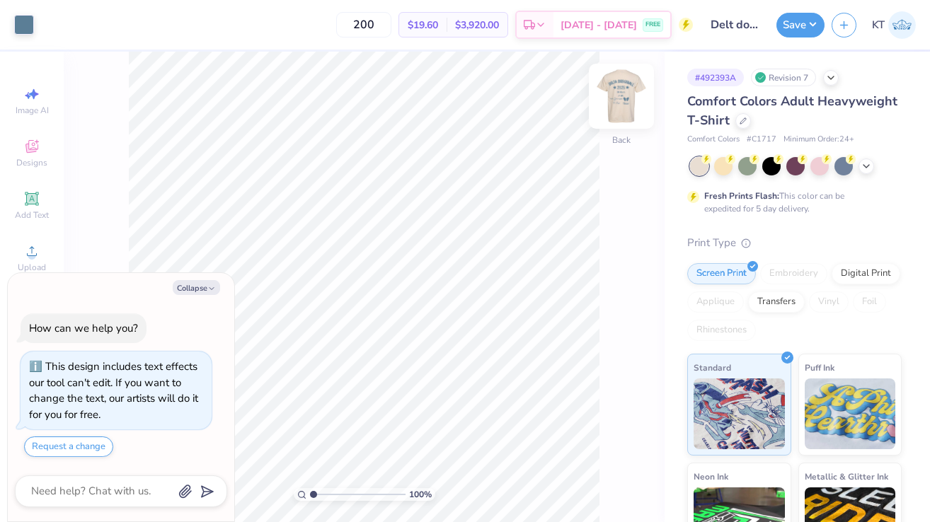
click at [616, 110] on img at bounding box center [621, 96] width 57 height 57
click at [187, 285] on button "Collapse" at bounding box center [196, 287] width 47 height 15
type textarea "x"
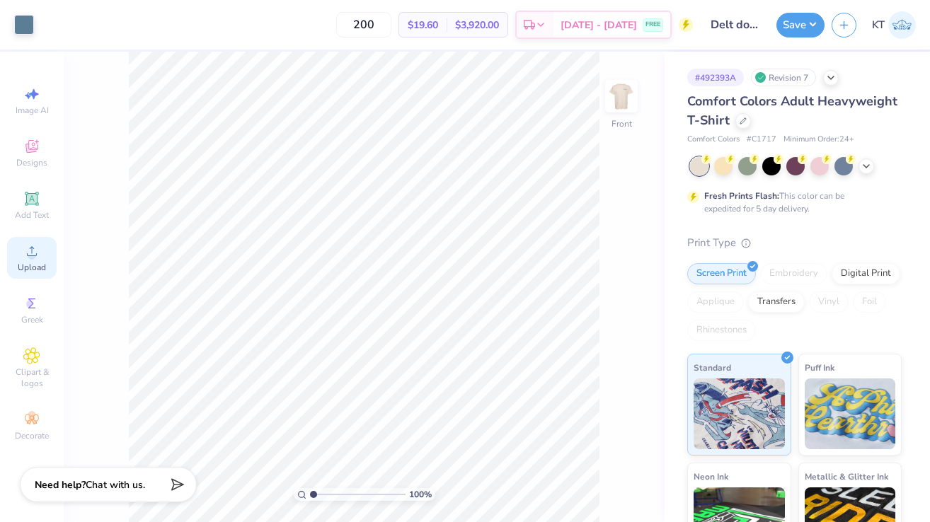
click at [37, 272] on span "Upload" at bounding box center [32, 267] width 28 height 11
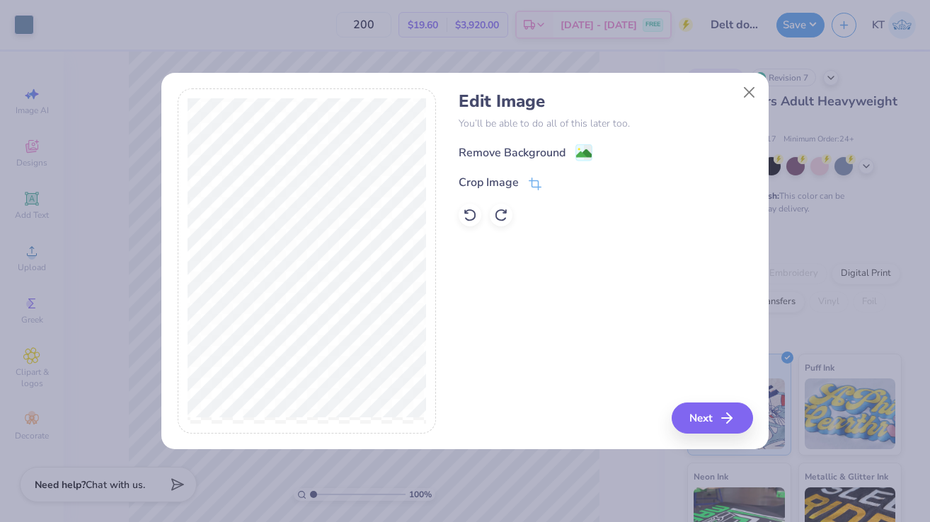
click at [517, 163] on div "Remove Background Crop Image" at bounding box center [606, 185] width 294 height 83
click at [517, 162] on div "Remove Background Crop Image" at bounding box center [606, 185] width 294 height 83
click at [517, 151] on div "Remove Background" at bounding box center [512, 154] width 107 height 17
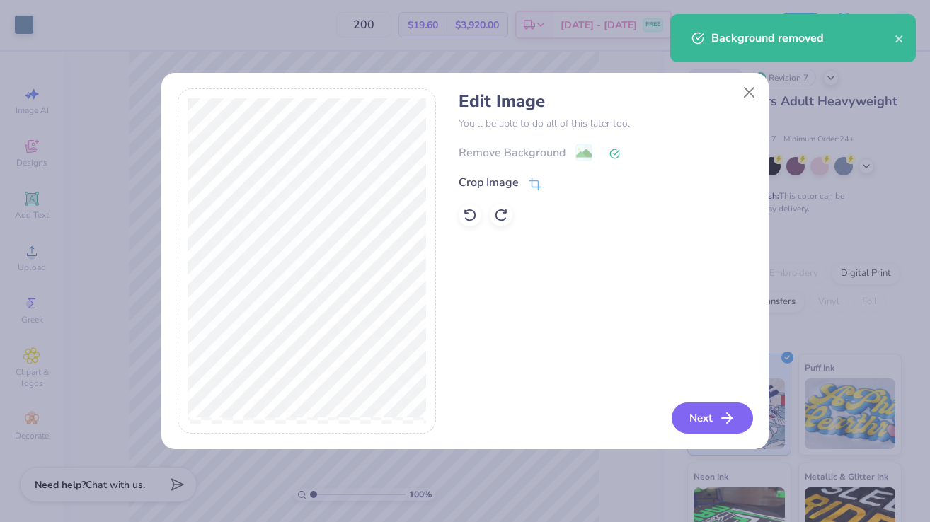
click at [709, 429] on button "Next" at bounding box center [712, 418] width 81 height 31
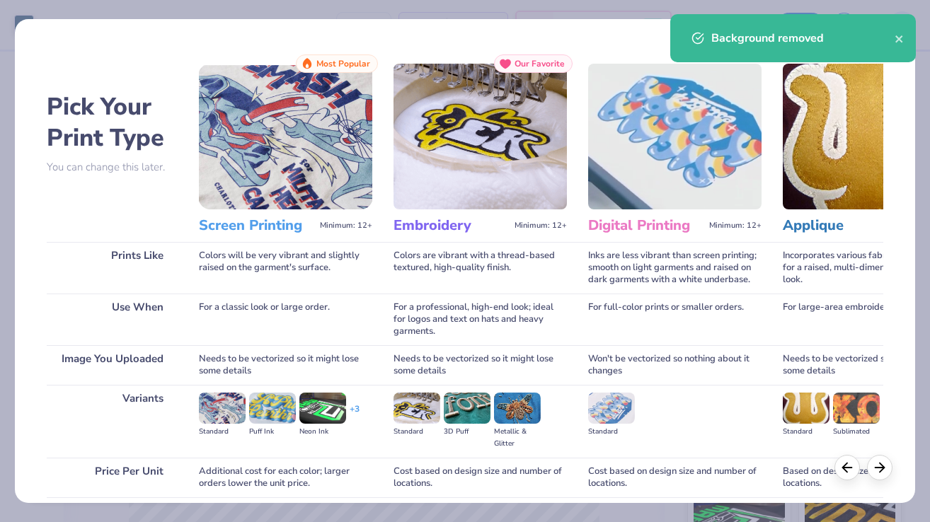
scroll to position [113, 0]
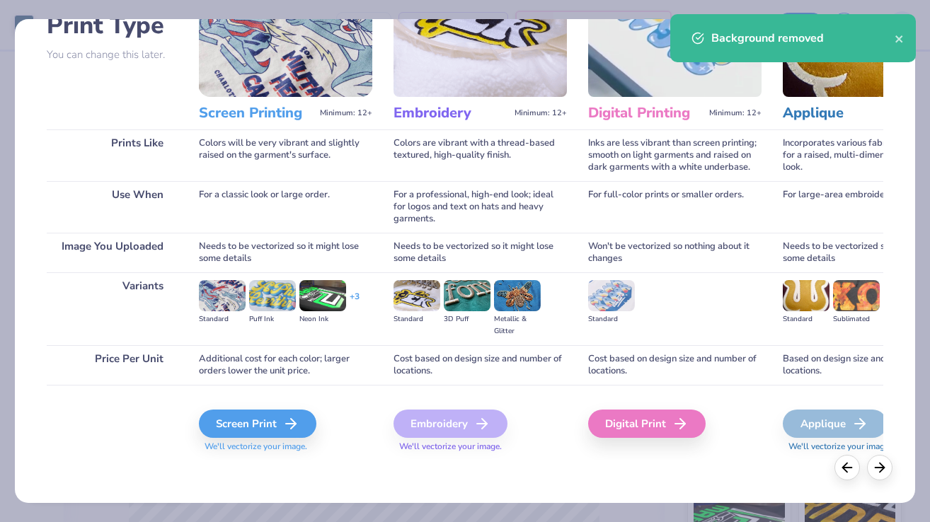
click at [303, 442] on span "We'll vectorize your image." at bounding box center [285, 447] width 173 height 12
click at [300, 436] on div "Screen Print" at bounding box center [259, 424] width 117 height 28
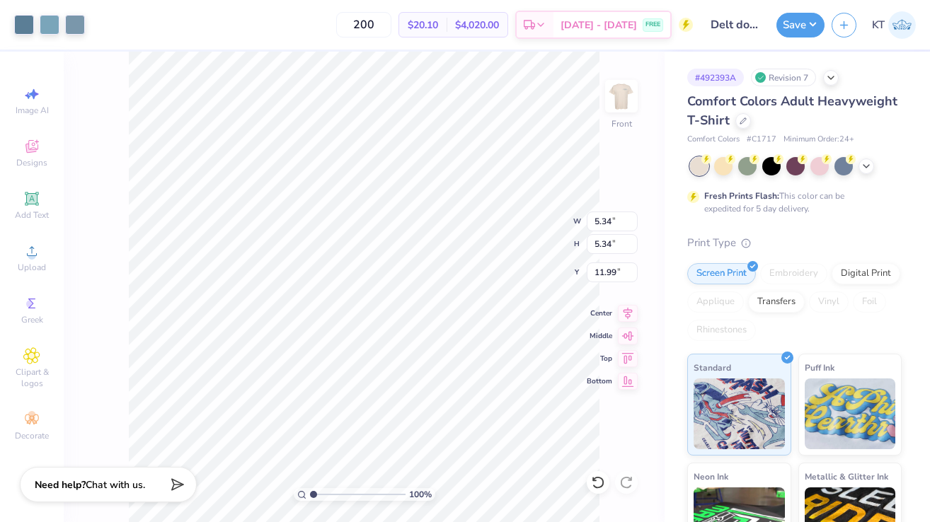
type input "5.34"
type input "20.20"
type input "3.84"
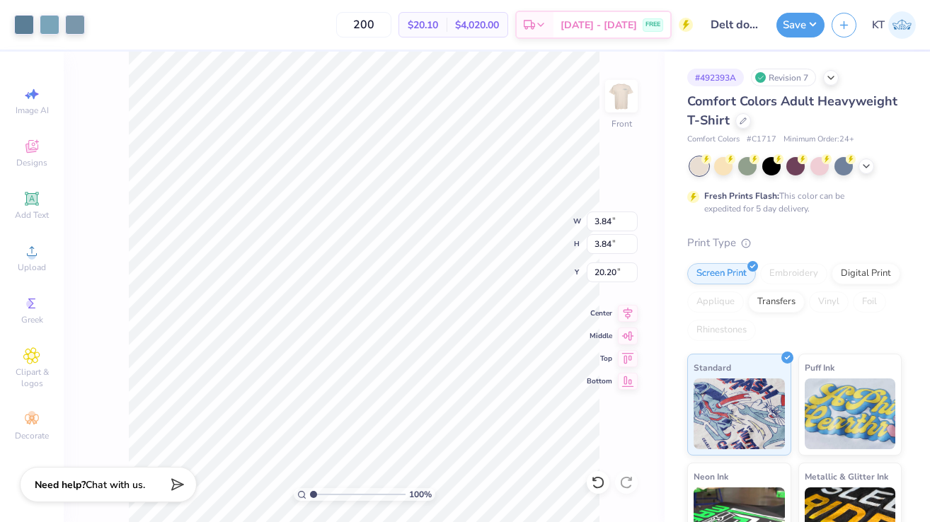
type input "1.64"
type input "11.80"
type input "13.78"
type input "18.00"
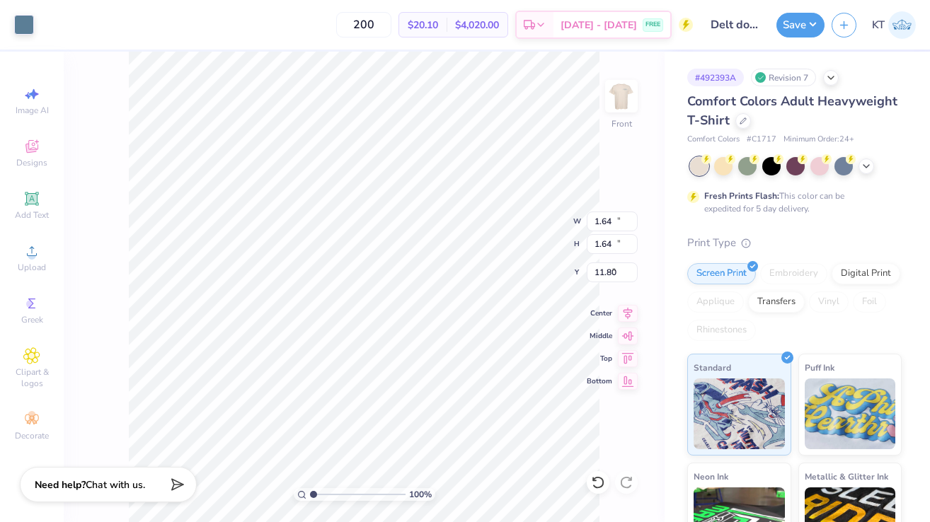
type input "4.87"
type input "8.22"
type input "1.64"
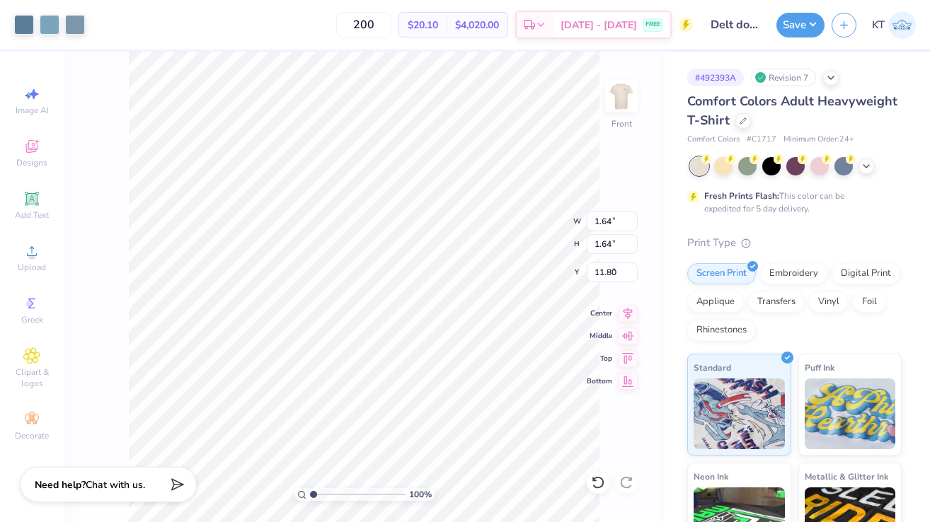
type input "8.37"
type input "1.98"
type input "8.22"
click at [329, 490] on input "range" at bounding box center [358, 494] width 96 height 13
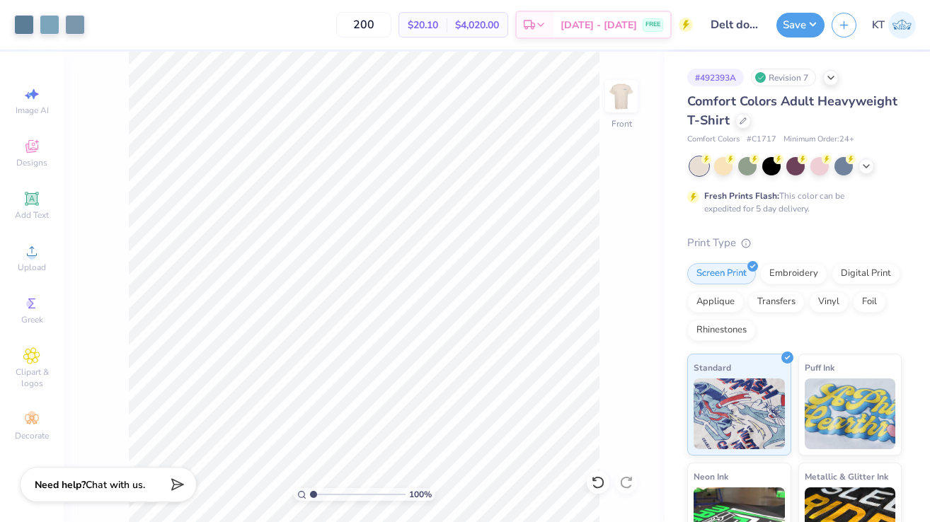
drag, startPoint x: 328, startPoint y: 492, endPoint x: 304, endPoint y: 492, distance: 24.1
type input "1"
click at [310, 492] on input "range" at bounding box center [358, 494] width 96 height 13
type input "1.23"
type input "1.25"
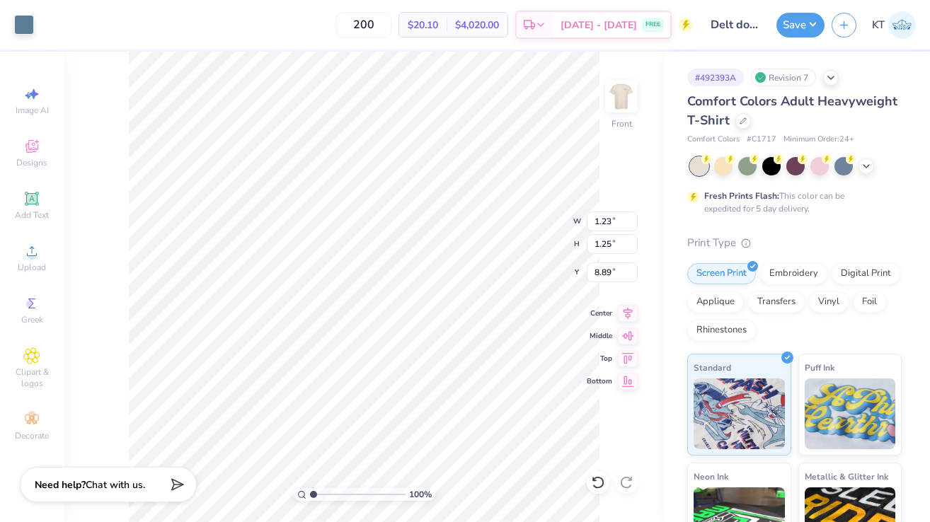
type input "8.61"
type input "1.87"
type input "1.94"
type input "8.22"
type input "1.22"
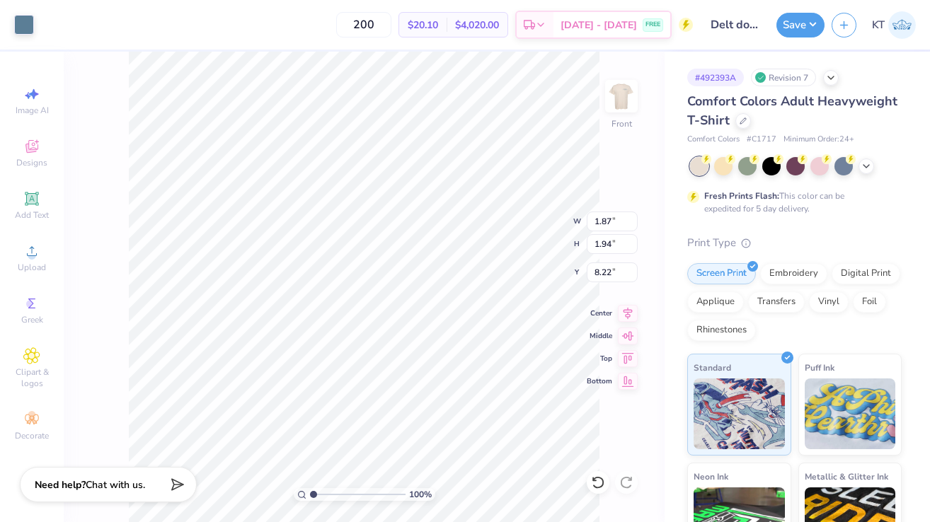
type input "1.26"
type input "8.60"
type input "1.24"
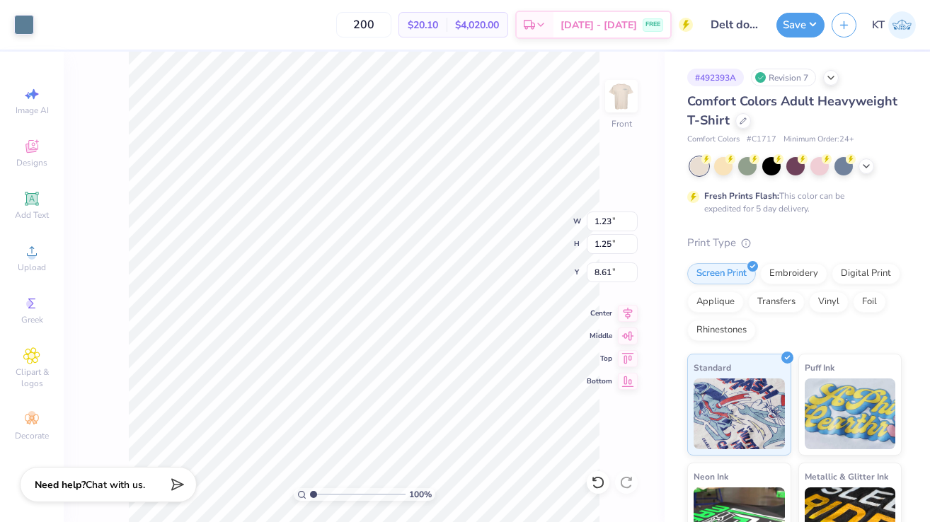
type input "1.24"
type input "8.62"
type input "1.21"
type input "1.26"
type input "8.64"
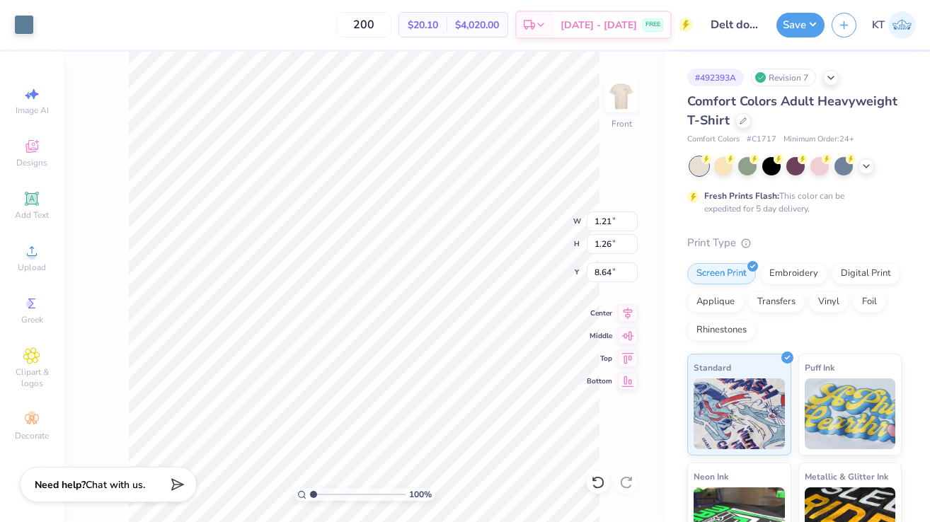
type input "8.61"
click at [46, 26] on div at bounding box center [50, 23] width 20 height 20
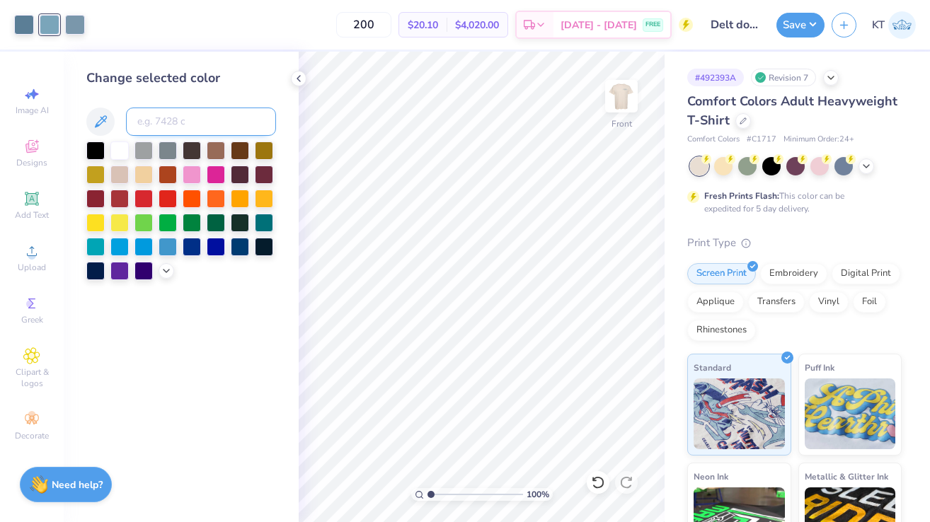
click at [169, 126] on input at bounding box center [201, 122] width 150 height 28
type input "5415"
click at [47, 29] on div at bounding box center [50, 23] width 20 height 20
click at [153, 121] on input at bounding box center [201, 122] width 150 height 28
type input "5415"
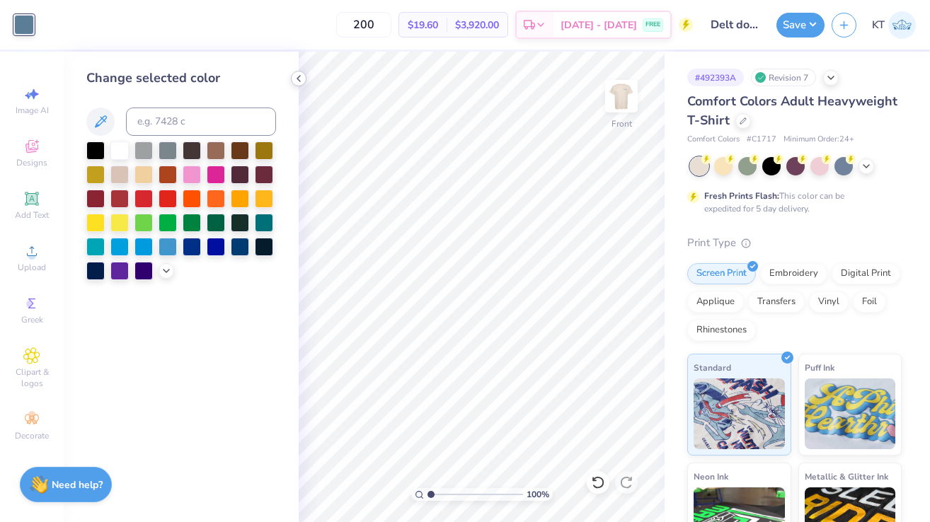
click at [302, 80] on icon at bounding box center [298, 78] width 11 height 11
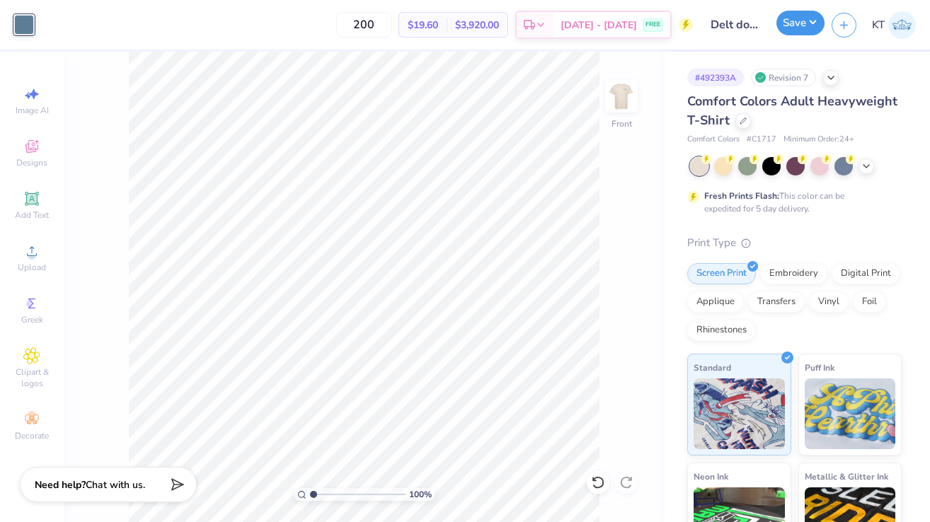
click at [803, 13] on button "Save" at bounding box center [800, 23] width 48 height 25
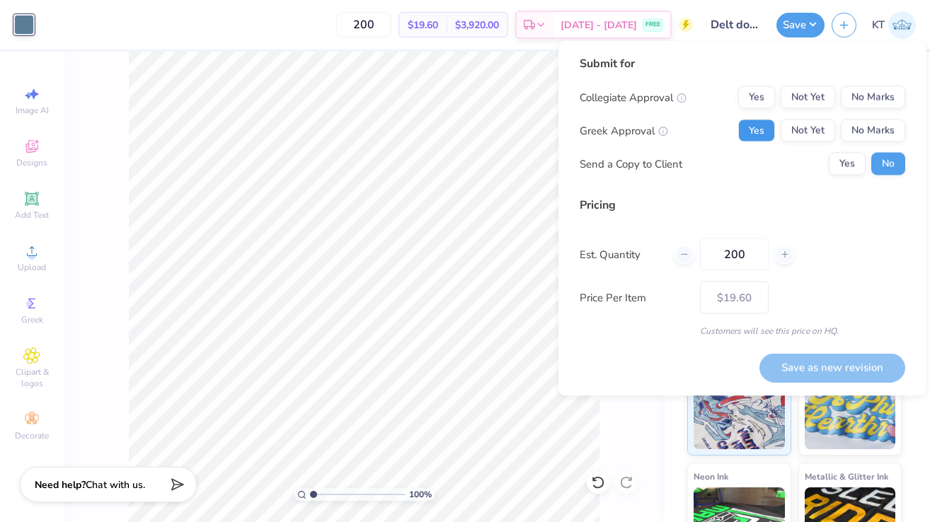
click at [767, 126] on button "Yes" at bounding box center [756, 131] width 37 height 23
drag, startPoint x: 860, startPoint y: 99, endPoint x: 823, endPoint y: 306, distance: 209.9
click at [860, 99] on button "No Marks" at bounding box center [873, 97] width 64 height 23
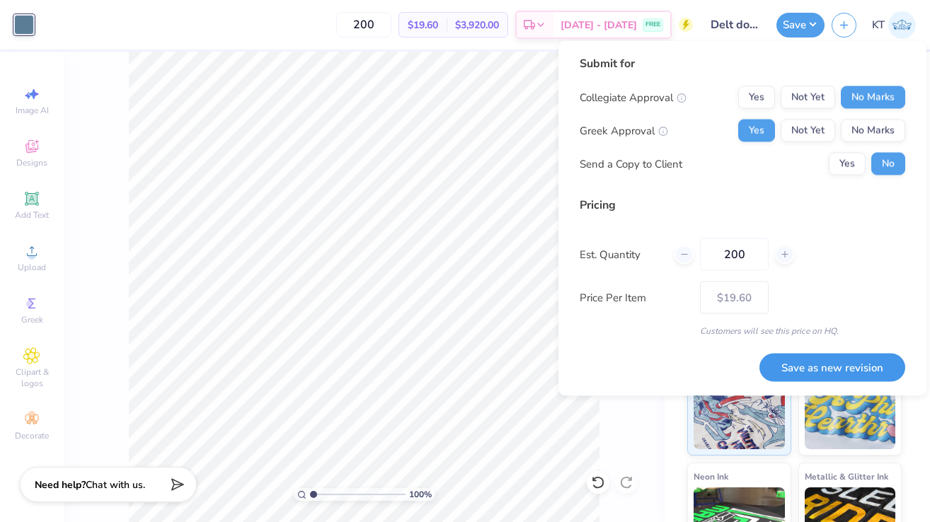
click at [827, 357] on button "Save as new revision" at bounding box center [832, 367] width 146 height 29
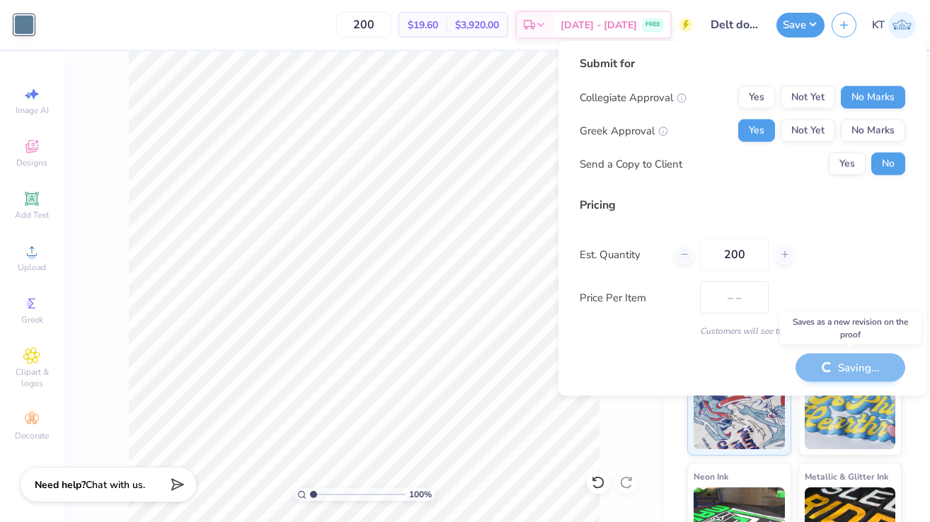
type input "$19.60"
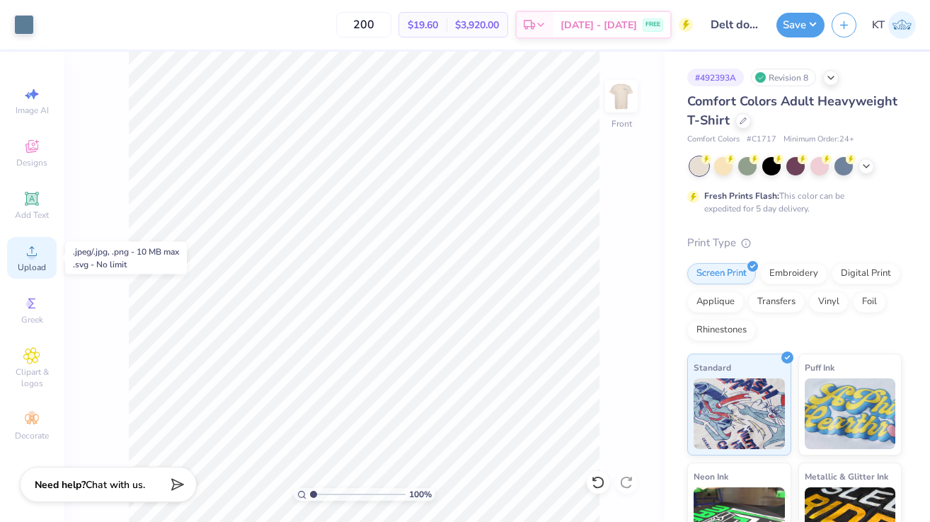
click at [29, 255] on icon at bounding box center [32, 251] width 10 height 10
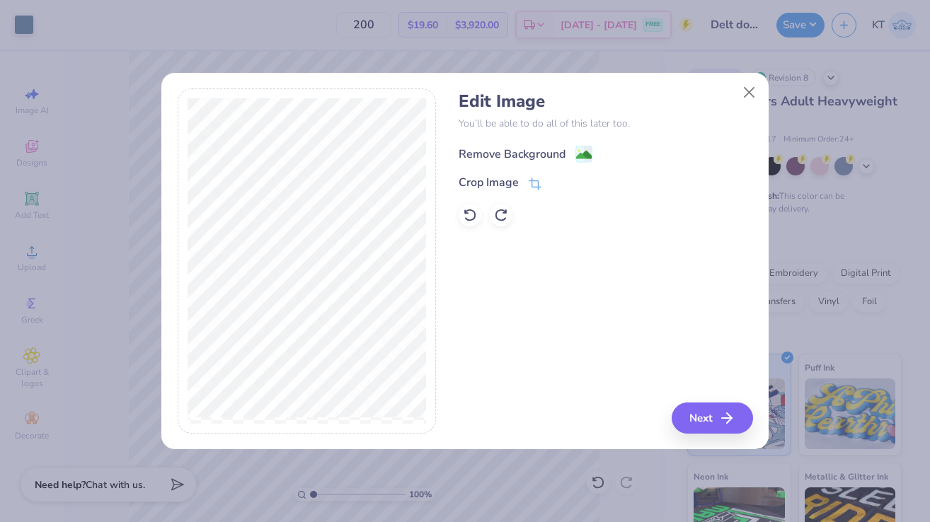
click at [498, 156] on div "Remove Background" at bounding box center [512, 154] width 107 height 17
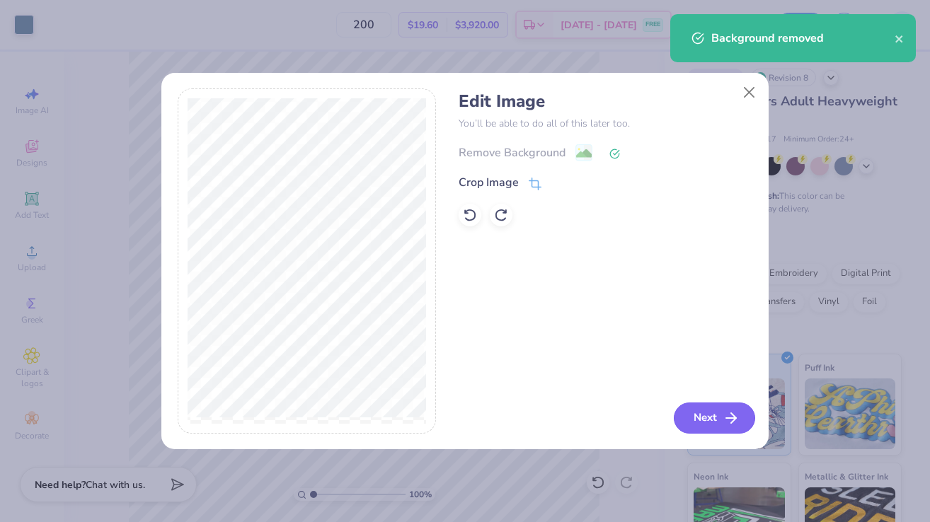
click at [694, 421] on button "Next" at bounding box center [714, 418] width 81 height 31
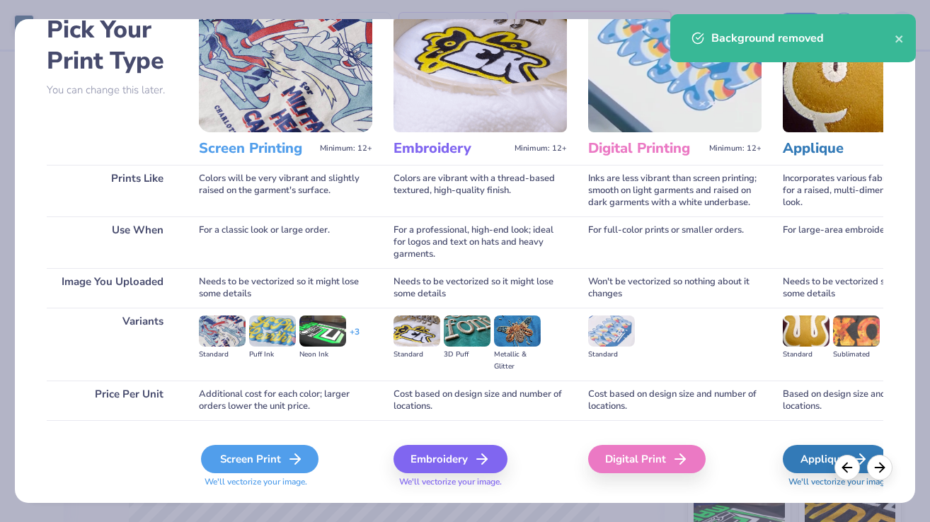
scroll to position [113, 0]
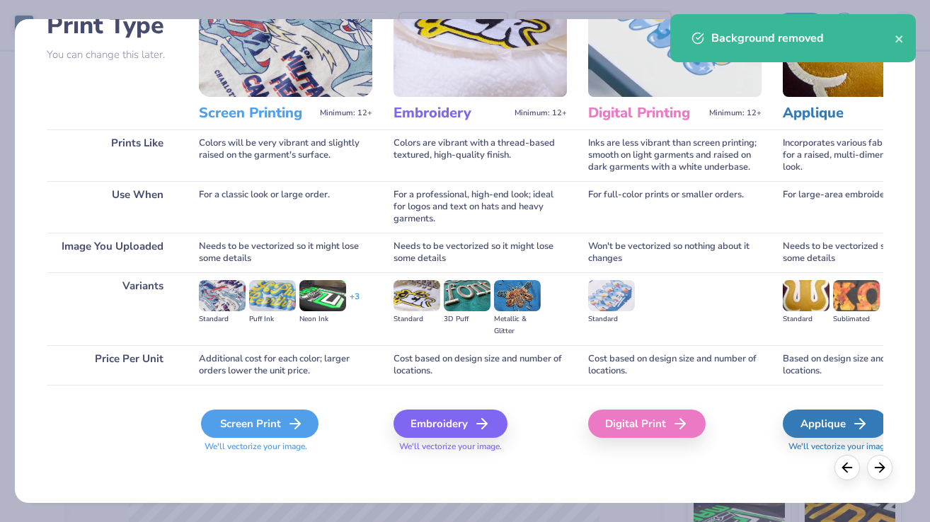
click at [292, 432] on div "Screen Print" at bounding box center [259, 424] width 117 height 28
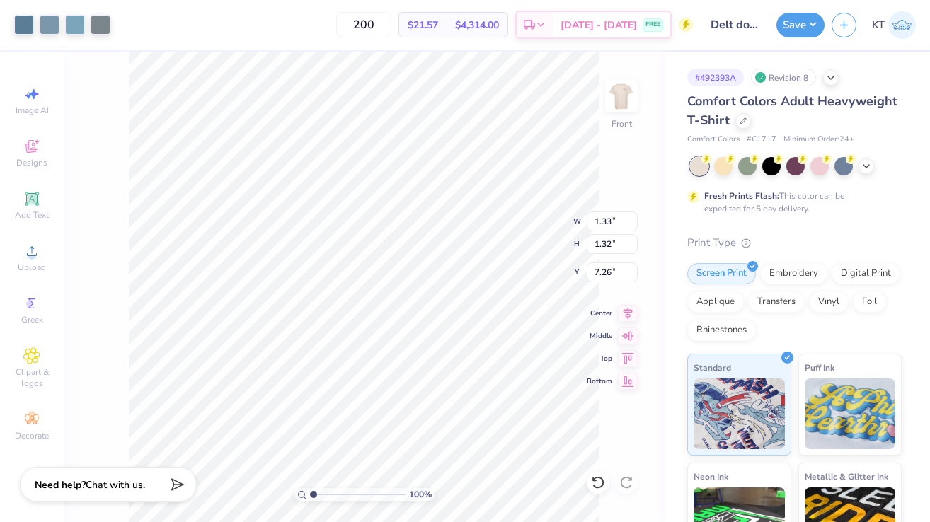
type input "1.33"
type input "1.32"
type input "8.61"
type input "1.96"
type input "1.95"
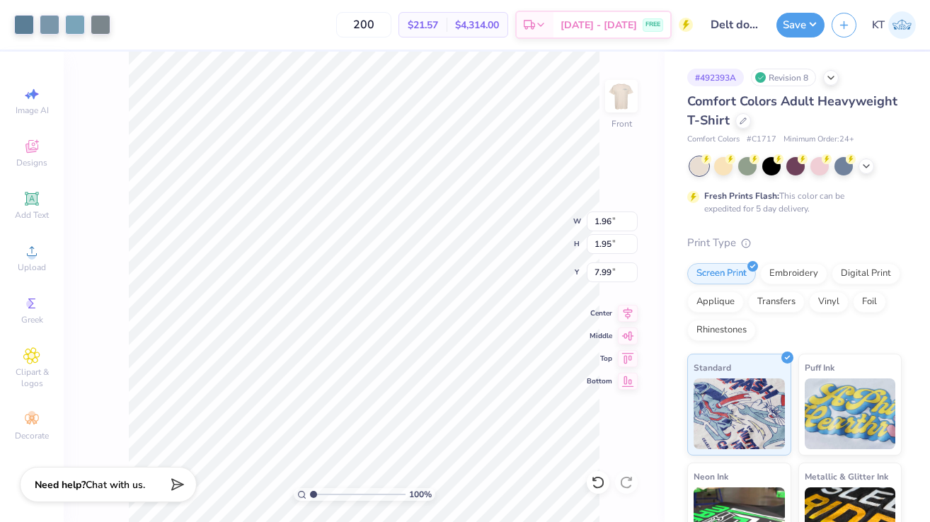
type input "8.27"
type input "1.26"
type input "1.21"
type input "1.26"
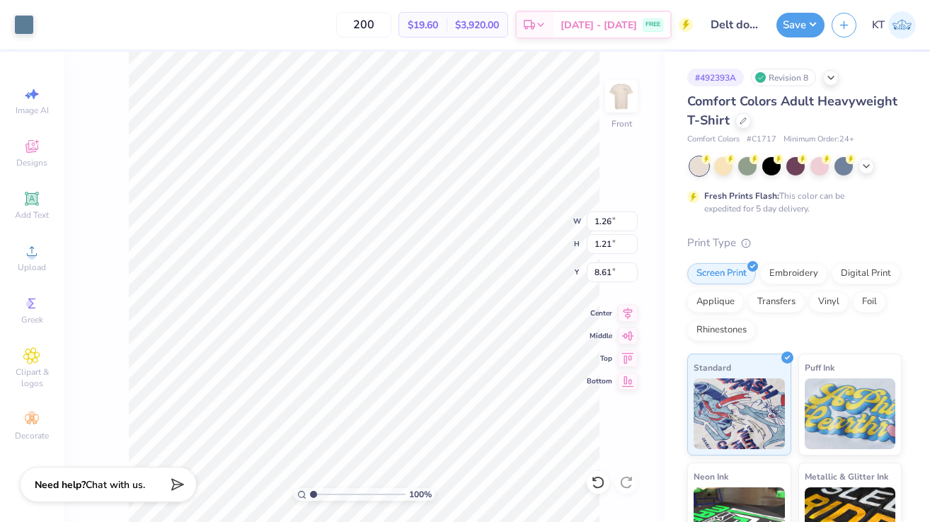
click at [20, 226] on div "Image AI Designs Add Text Upload Greek Clipart & logos Decorate" at bounding box center [32, 263] width 50 height 367
click at [33, 265] on span "Upload" at bounding box center [32, 267] width 28 height 11
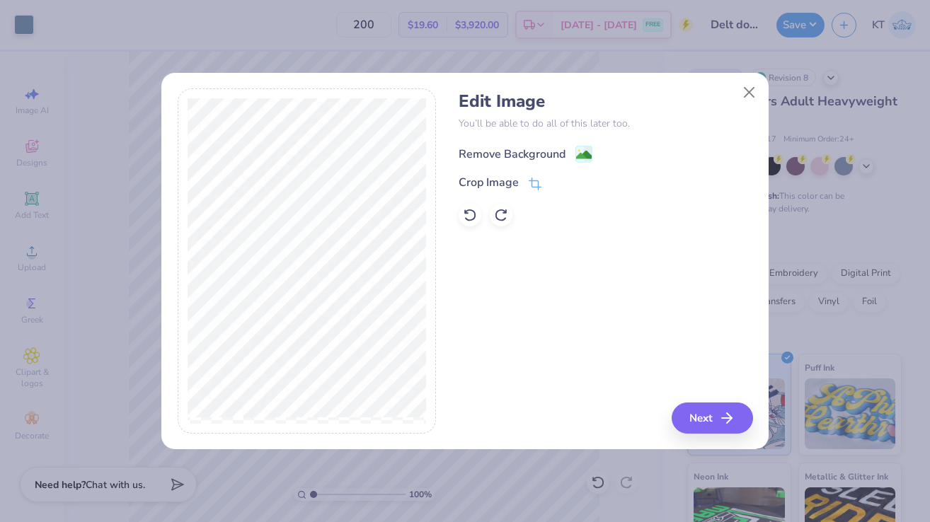
click at [548, 157] on div "Remove Background" at bounding box center [512, 154] width 107 height 17
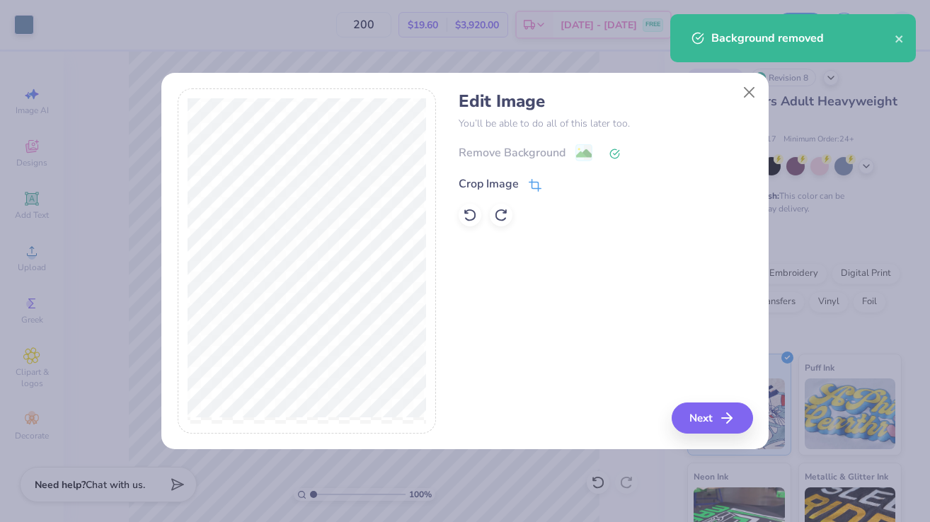
click at [513, 182] on div "Crop Image" at bounding box center [489, 184] width 60 height 17
click at [558, 180] on icon at bounding box center [559, 182] width 8 height 8
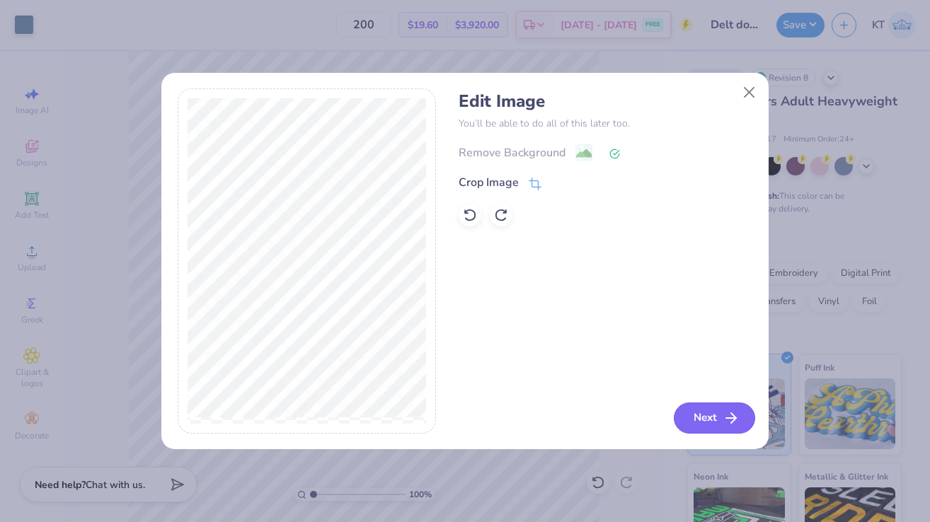
click at [703, 414] on button "Next" at bounding box center [714, 418] width 81 height 31
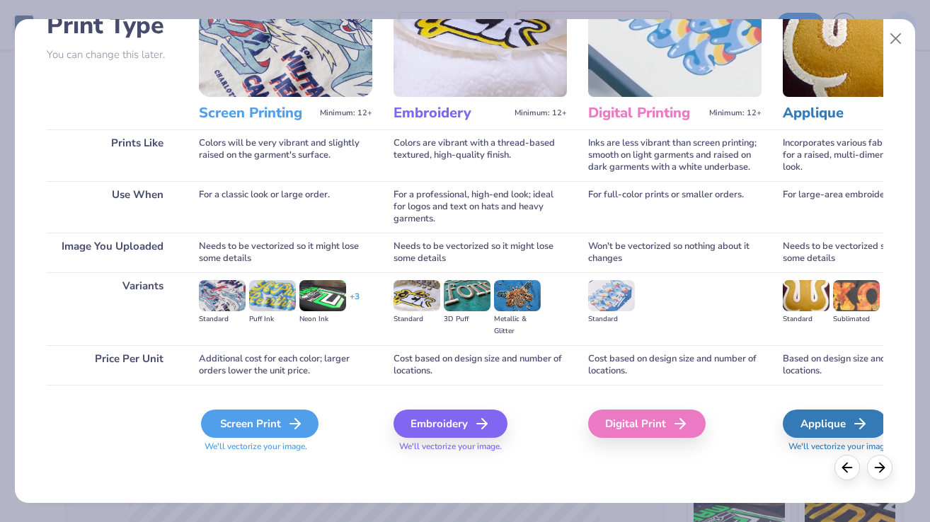
click at [255, 427] on div "Screen Print" at bounding box center [259, 424] width 117 height 28
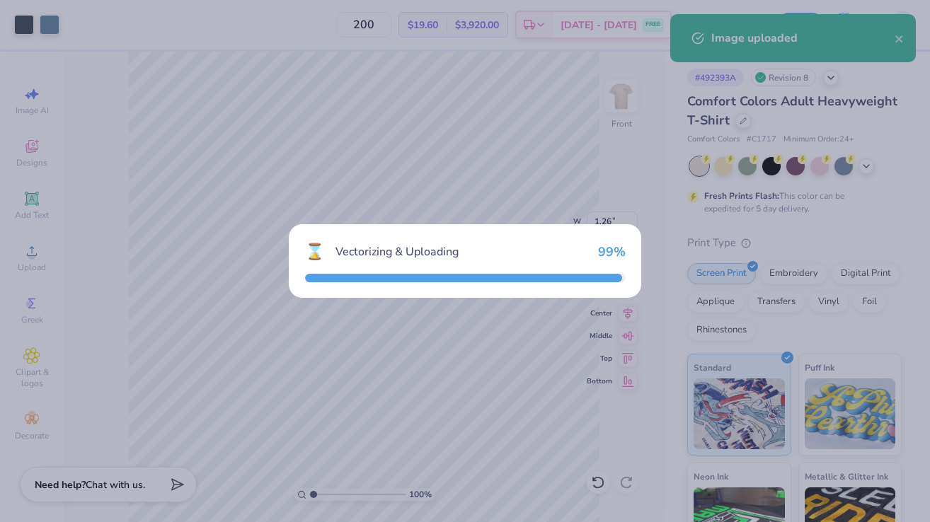
type input "4.68"
type input "4.67"
type input "11.42"
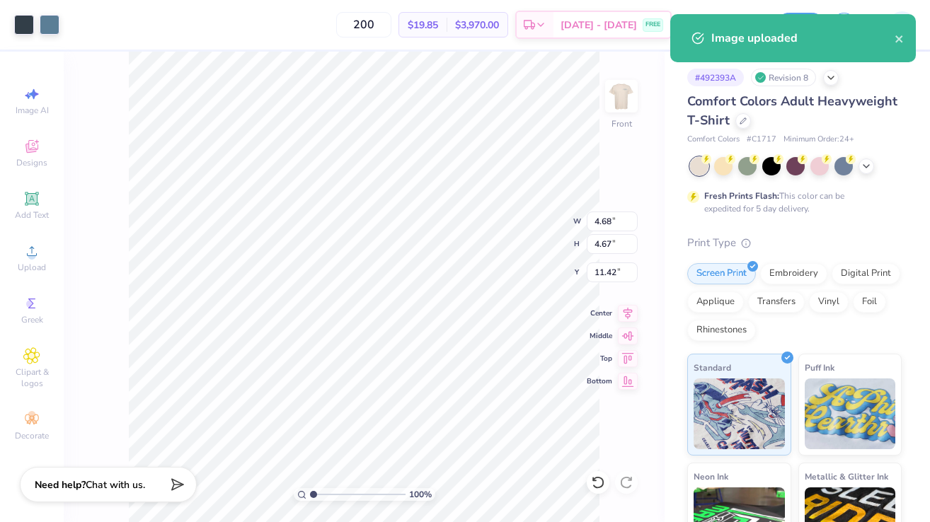
type input "2.21"
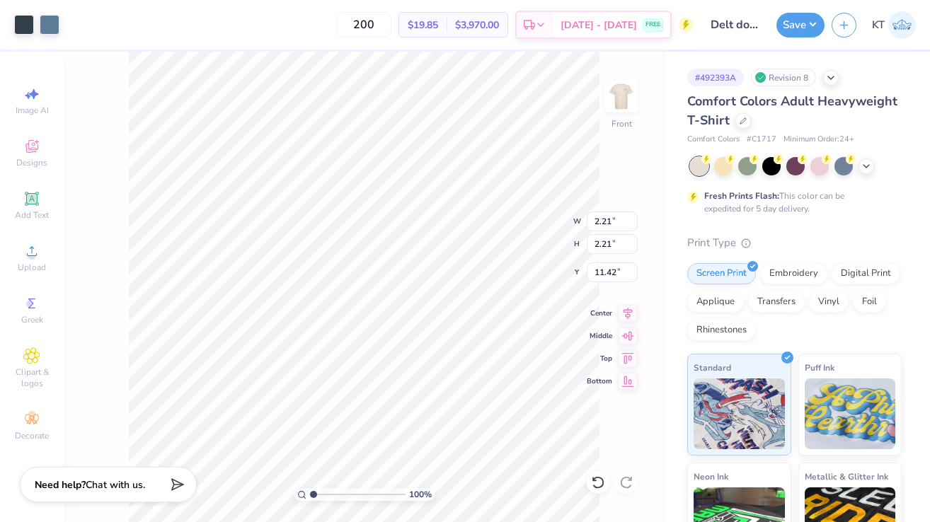
type input "8.11"
type input "3.03"
click at [332, 490] on input "range" at bounding box center [358, 494] width 96 height 13
click at [23, 27] on div at bounding box center [24, 23] width 20 height 20
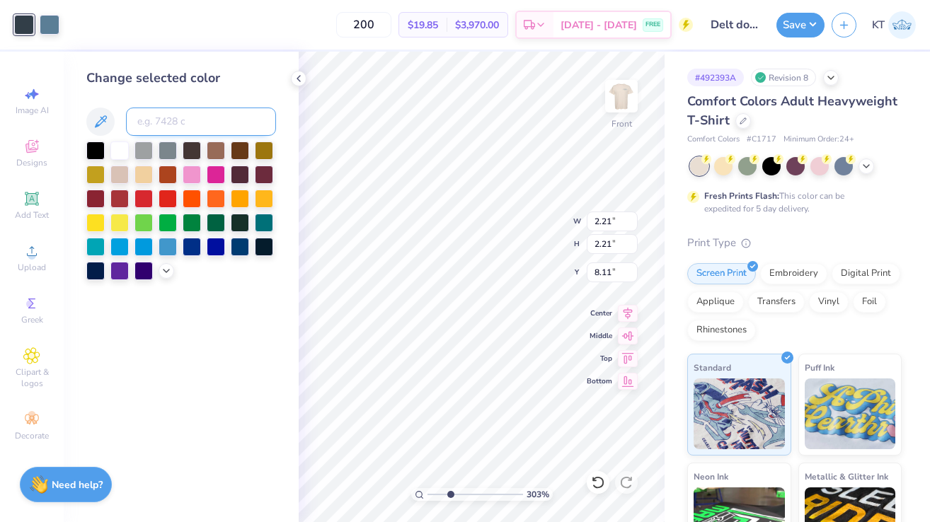
click at [160, 113] on input at bounding box center [201, 122] width 150 height 28
type input "5415"
click at [31, 28] on div at bounding box center [24, 23] width 20 height 20
click at [185, 125] on input at bounding box center [201, 122] width 150 height 28
click at [169, 150] on div at bounding box center [168, 149] width 18 height 18
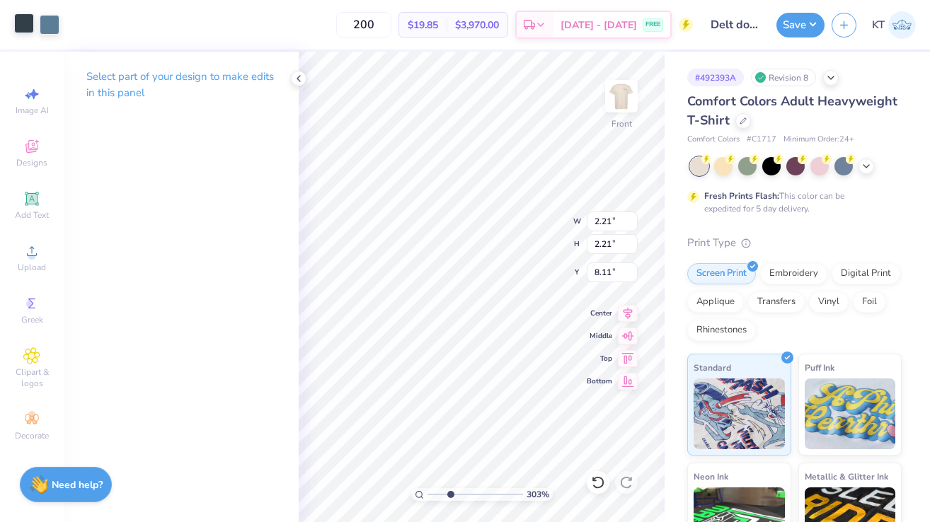
click at [28, 25] on div at bounding box center [24, 23] width 20 height 20
click at [296, 77] on icon at bounding box center [298, 78] width 11 height 11
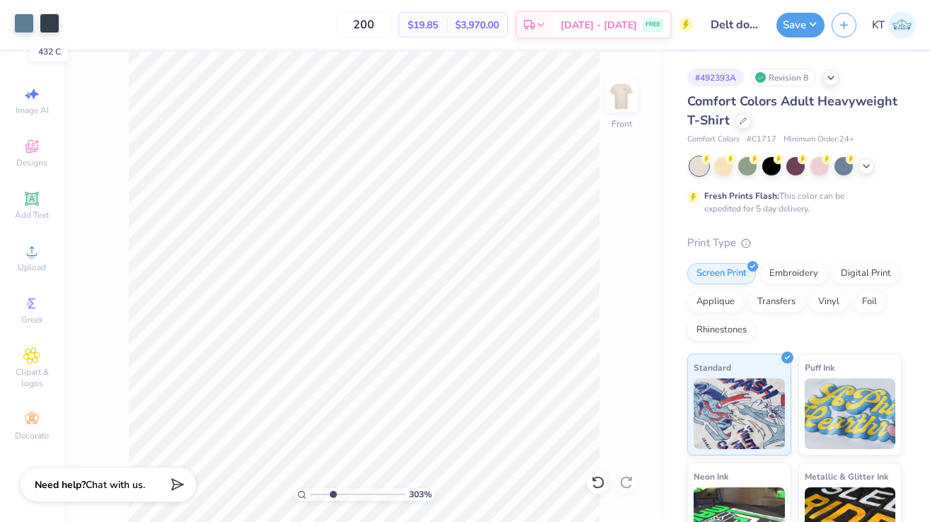
click at [54, 30] on div at bounding box center [50, 23] width 20 height 20
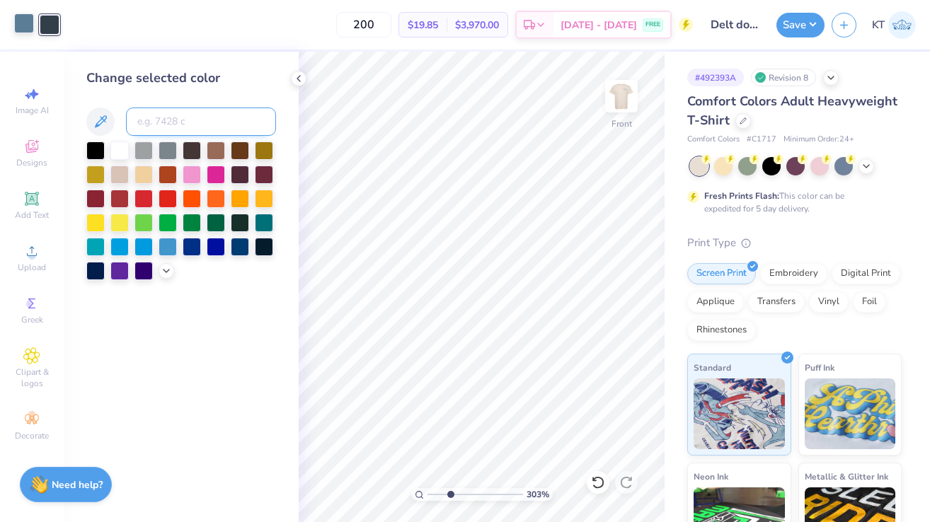
click at [187, 124] on input at bounding box center [201, 122] width 150 height 28
type input "5415"
click at [296, 74] on icon at bounding box center [298, 78] width 11 height 11
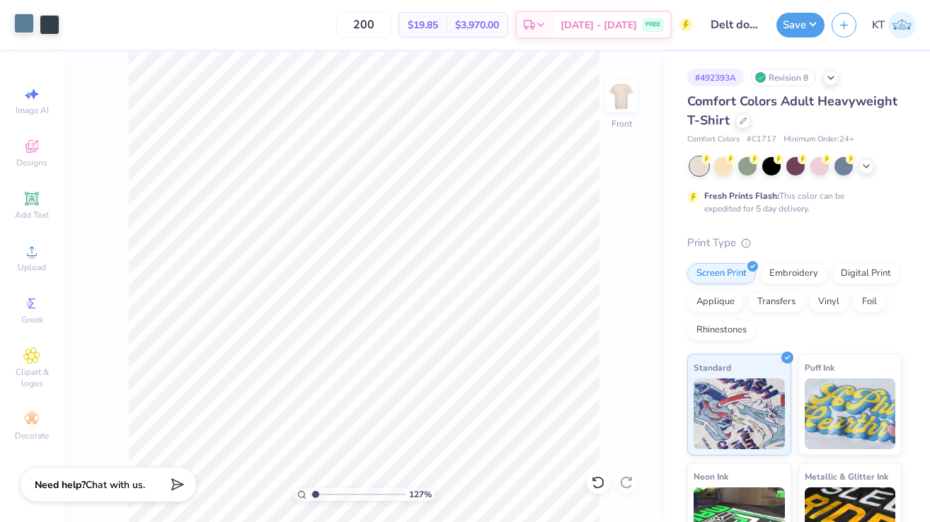
drag, startPoint x: 332, startPoint y: 494, endPoint x: 316, endPoint y: 494, distance: 16.3
click at [316, 494] on input "range" at bounding box center [358, 494] width 96 height 13
click at [592, 472] on div at bounding box center [598, 482] width 23 height 23
type input "2.84"
click at [331, 498] on input "range" at bounding box center [358, 494] width 96 height 13
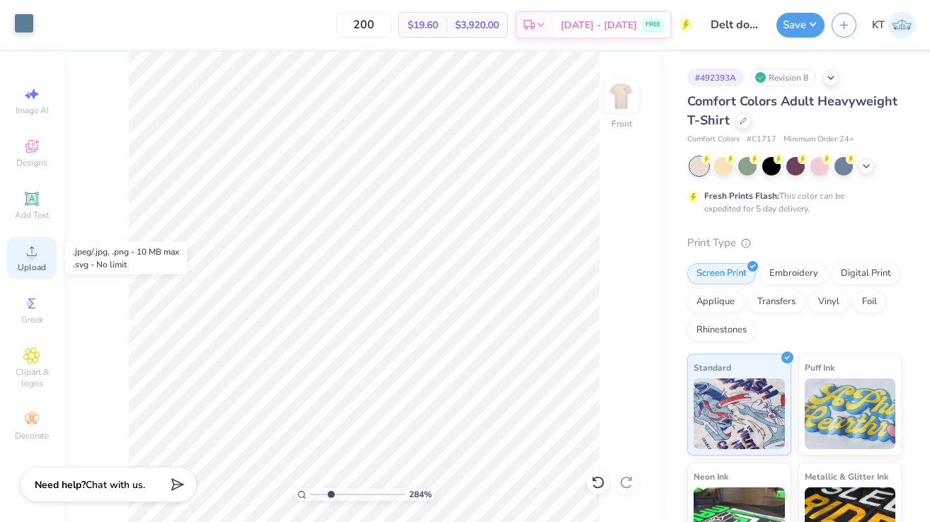
click at [21, 266] on span "Upload" at bounding box center [32, 267] width 28 height 11
click at [587, 485] on div at bounding box center [598, 482] width 23 height 23
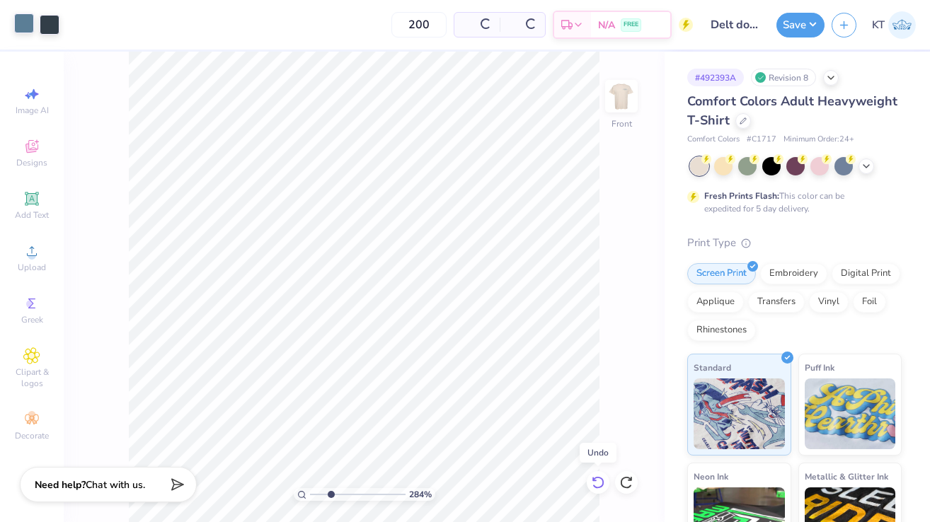
click at [587, 485] on div at bounding box center [598, 482] width 23 height 23
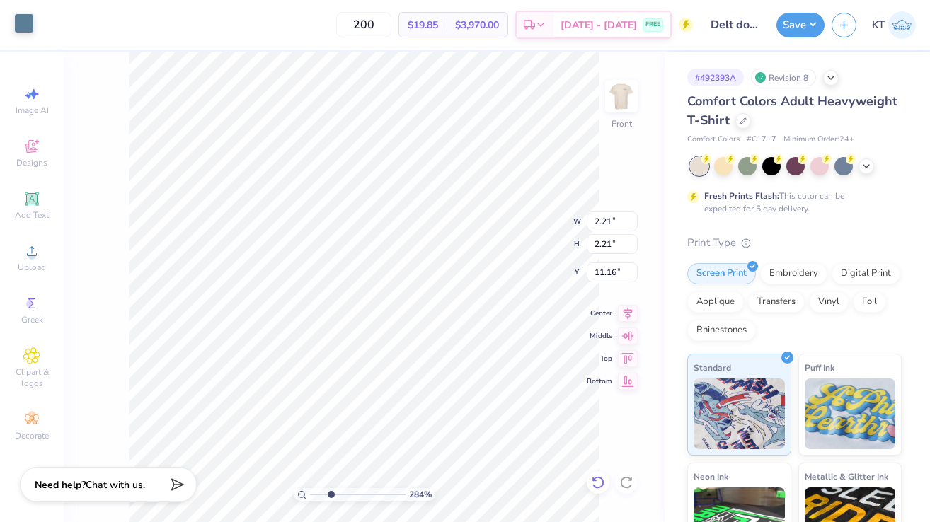
type input "11.16"
type input "8.11"
type input "1.13"
drag, startPoint x: 333, startPoint y: 493, endPoint x: 314, endPoint y: 491, distance: 19.2
click at [314, 491] on input "range" at bounding box center [358, 494] width 96 height 13
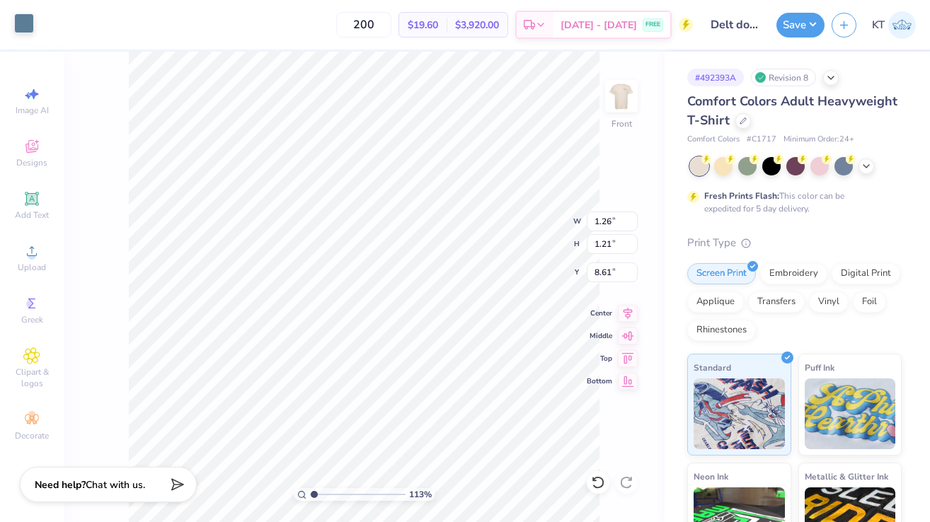
type input "0.77"
type input "0.74"
type input "8.56"
type input "1.26"
type input "1.21"
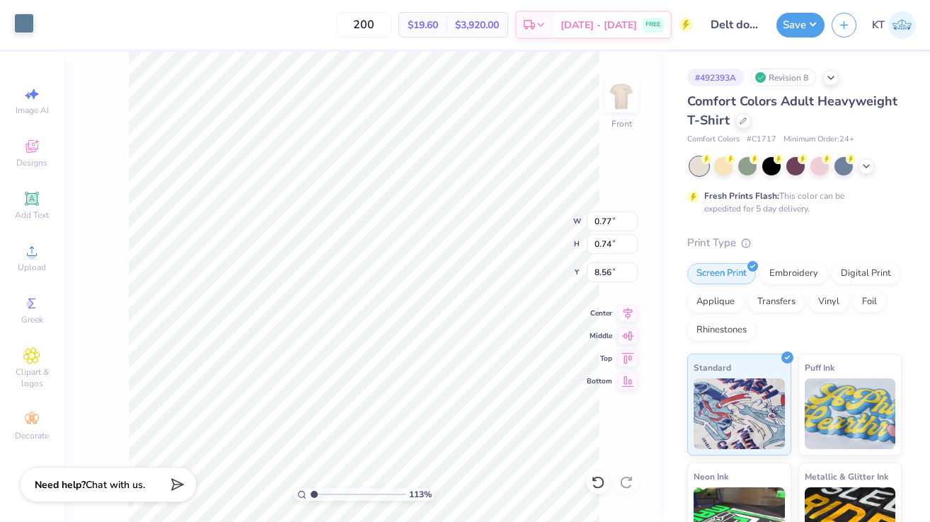
type input "8.61"
type input "8.47"
type input "7.92"
type input "2.21"
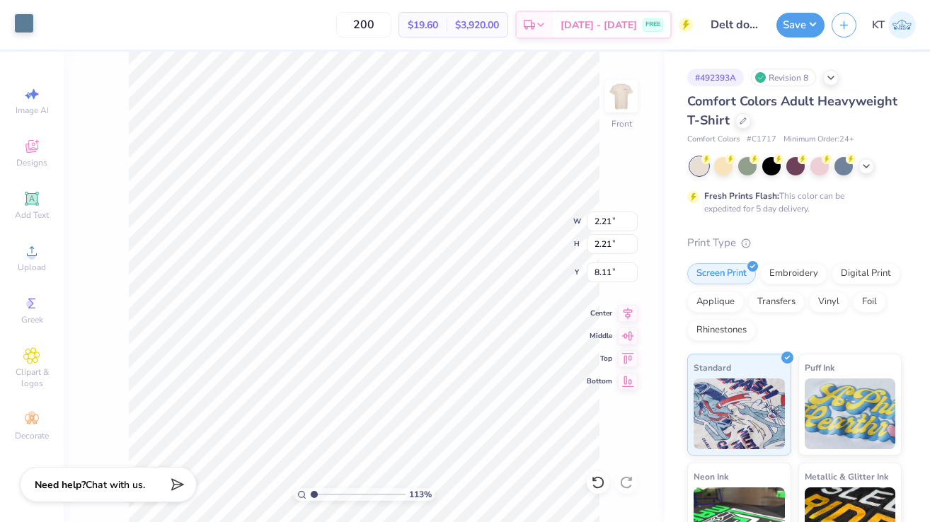
type input "7.74"
type input "7.91"
type input "10.75"
type input "12.02"
type input "12.13"
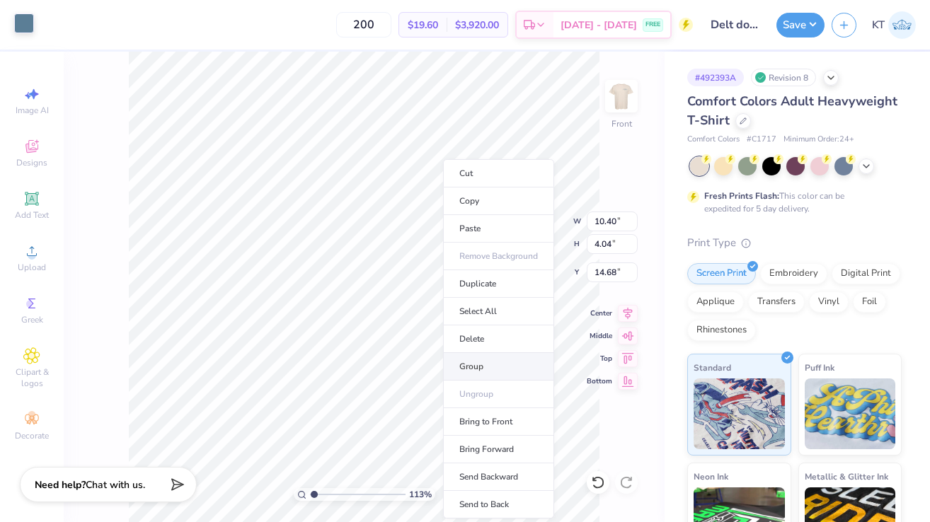
click at [479, 375] on li "Group" at bounding box center [498, 367] width 111 height 28
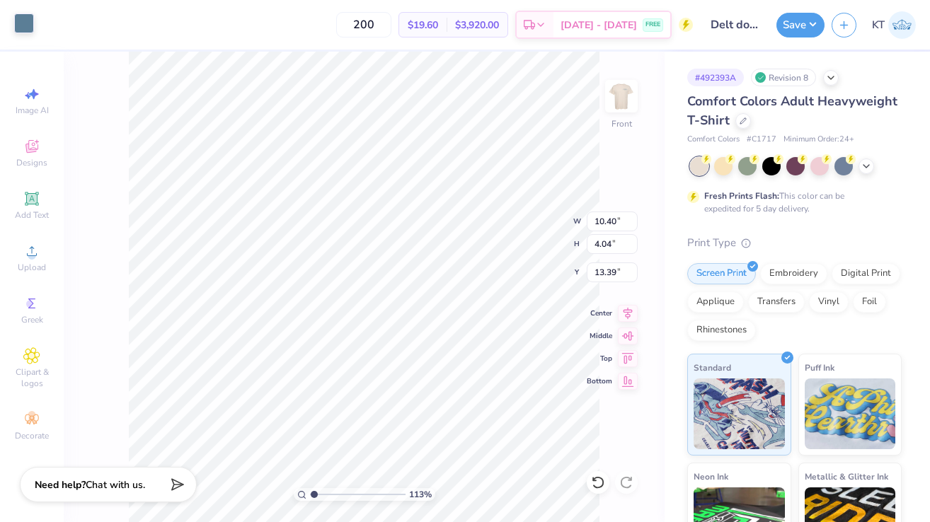
type input "13.39"
type input "4.45"
type input "1.31"
type input "13.50"
type input "1.35"
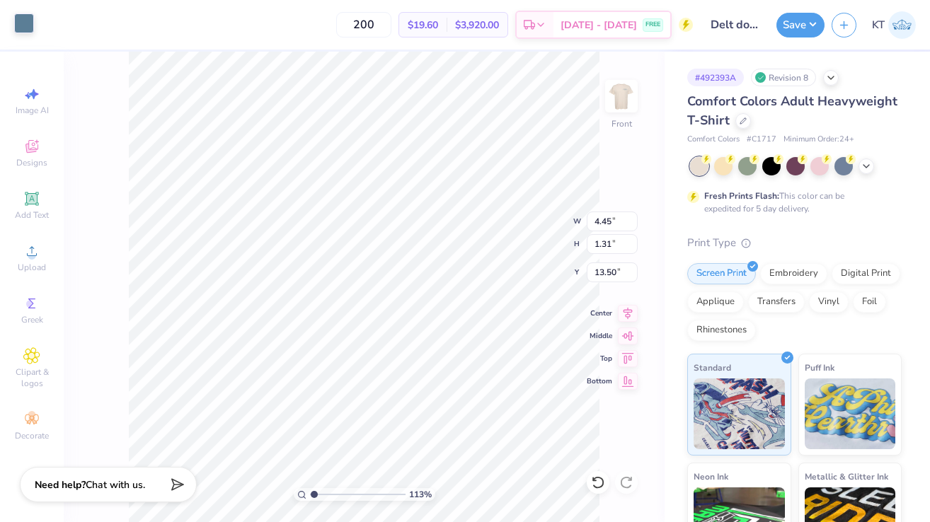
type input "2.01"
type input "13.39"
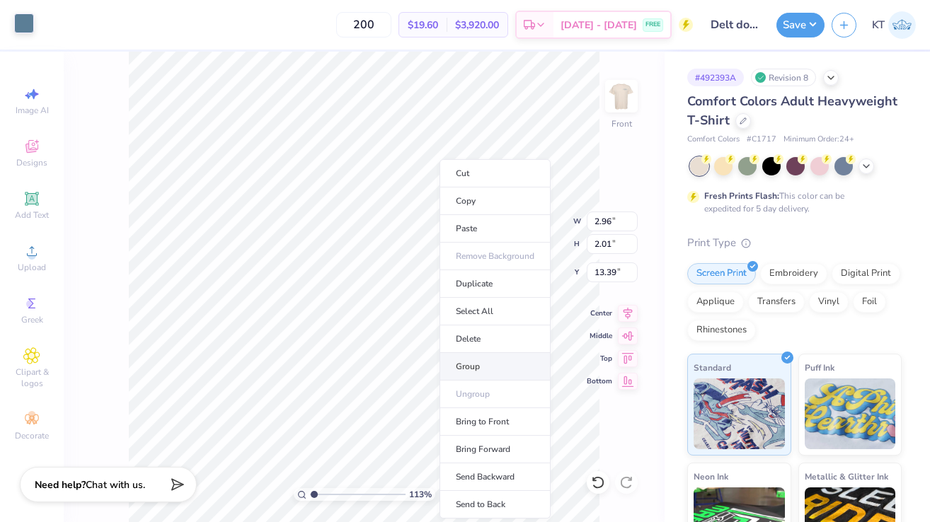
click at [466, 358] on li "Group" at bounding box center [494, 367] width 111 height 28
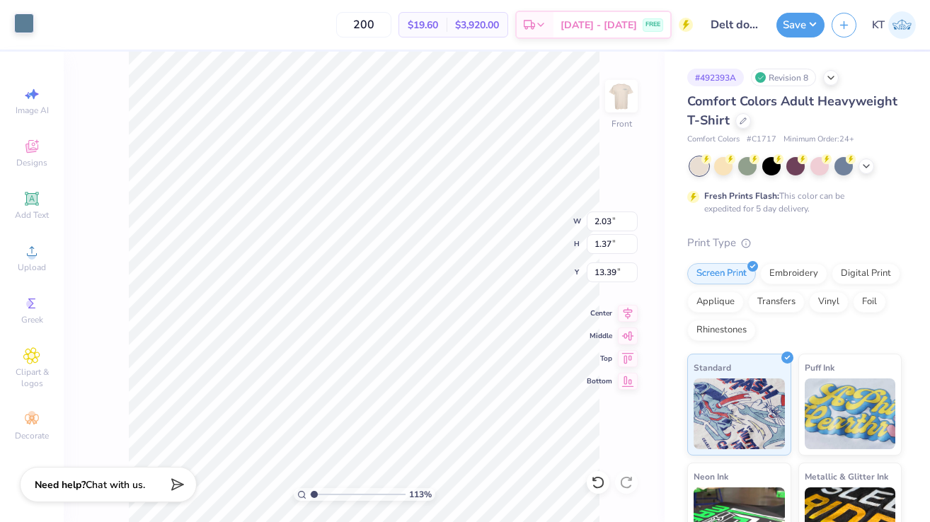
type input "2.03"
type input "1.37"
type input "13.34"
type input "2.64"
type input "1.30"
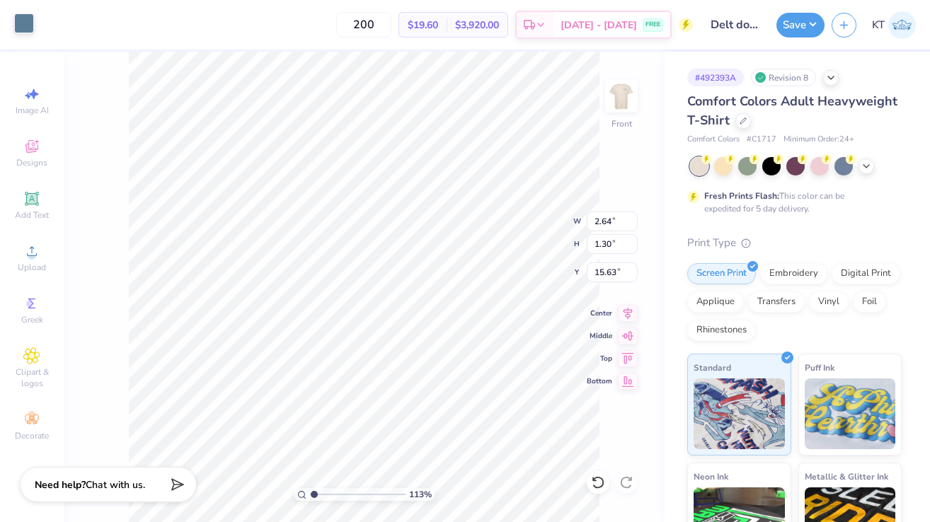
type input "15.06"
type input "2.76"
type input "0.88"
type input "15.38"
type input "15.08"
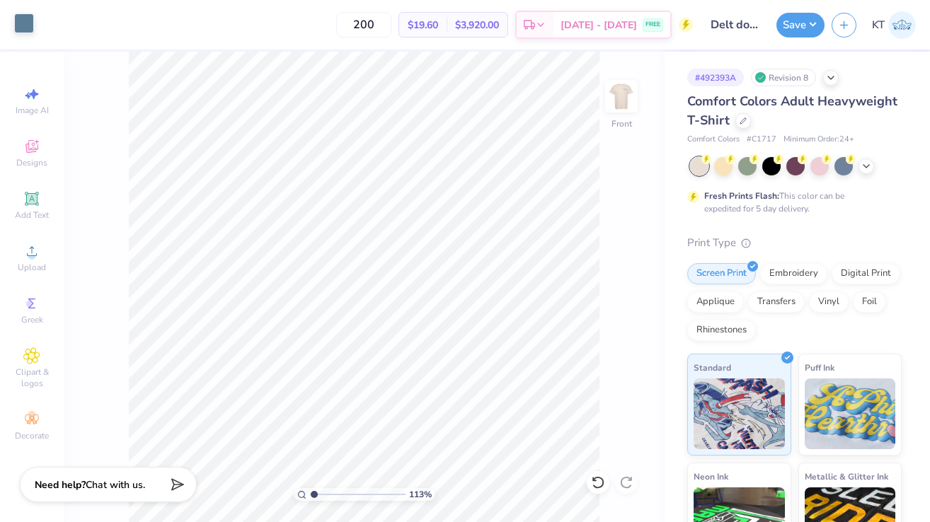
type input "3.76"
click at [339, 490] on input "range" at bounding box center [358, 494] width 96 height 13
type input "12.13"
type input "11.92"
drag, startPoint x: 346, startPoint y: 494, endPoint x: 307, endPoint y: 490, distance: 39.2
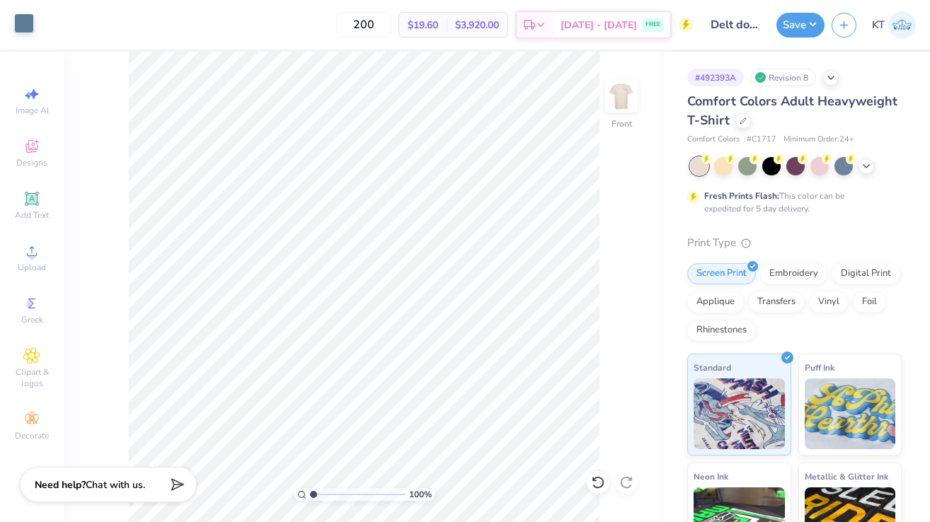
type input "1"
click at [310, 490] on input "range" at bounding box center [358, 494] width 96 height 13
click at [799, 42] on div "Save KT" at bounding box center [853, 25] width 154 height 50
click at [799, 25] on button "Save" at bounding box center [800, 23] width 48 height 25
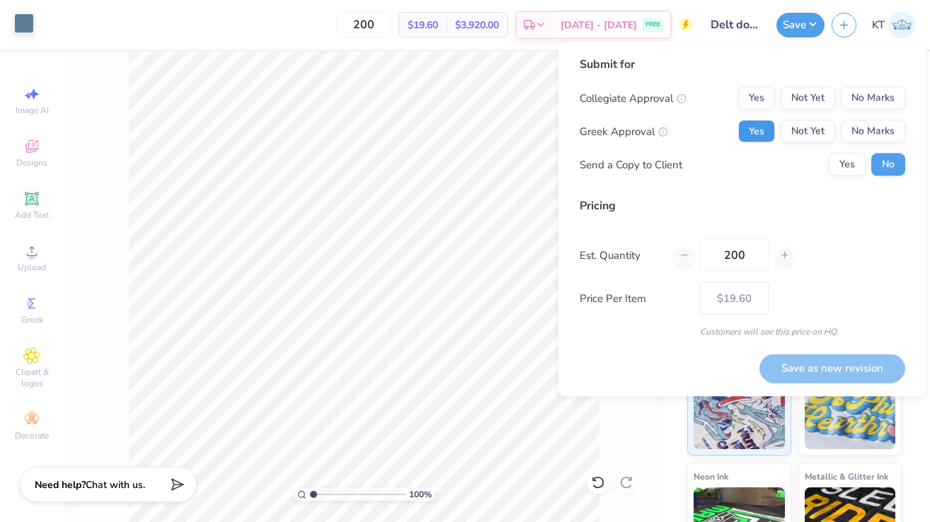
click at [766, 131] on button "Yes" at bounding box center [756, 131] width 37 height 23
click at [879, 95] on button "No Marks" at bounding box center [873, 98] width 64 height 23
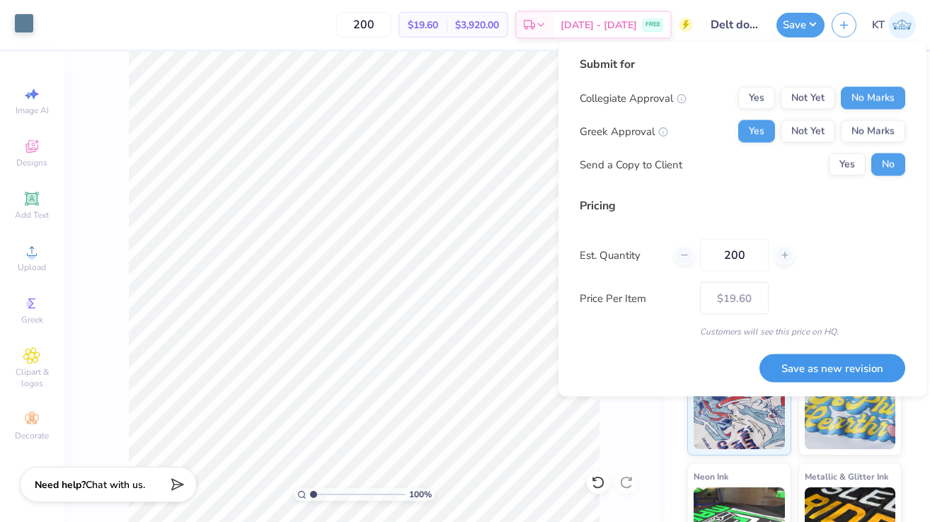
click at [837, 378] on button "Save as new revision" at bounding box center [832, 368] width 146 height 29
type input "$19.60"
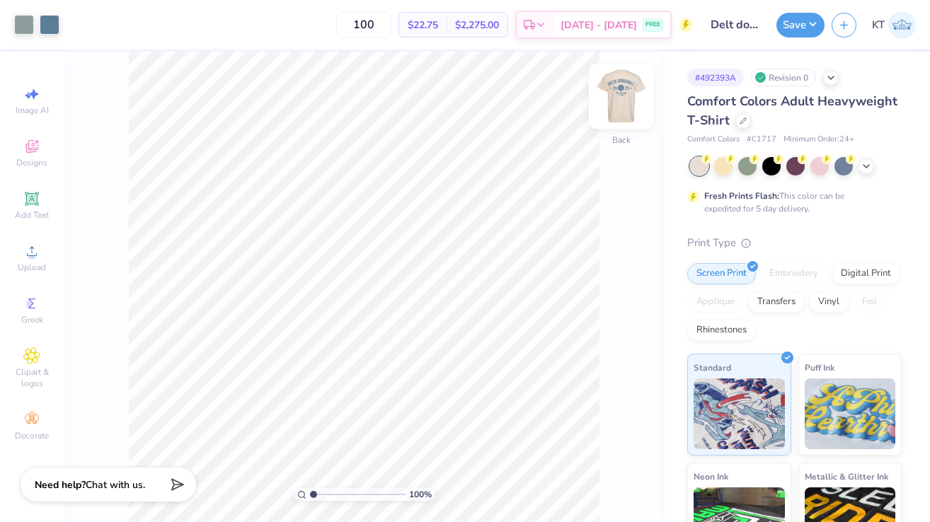
click at [623, 93] on img at bounding box center [621, 96] width 57 height 57
drag, startPoint x: 321, startPoint y: 489, endPoint x: 314, endPoint y: 493, distance: 7.9
click at [314, 493] on input "range" at bounding box center [358, 494] width 96 height 13
type input "3.26"
click at [334, 499] on input "range" at bounding box center [358, 494] width 96 height 13
